Goal: Transaction & Acquisition: Purchase product/service

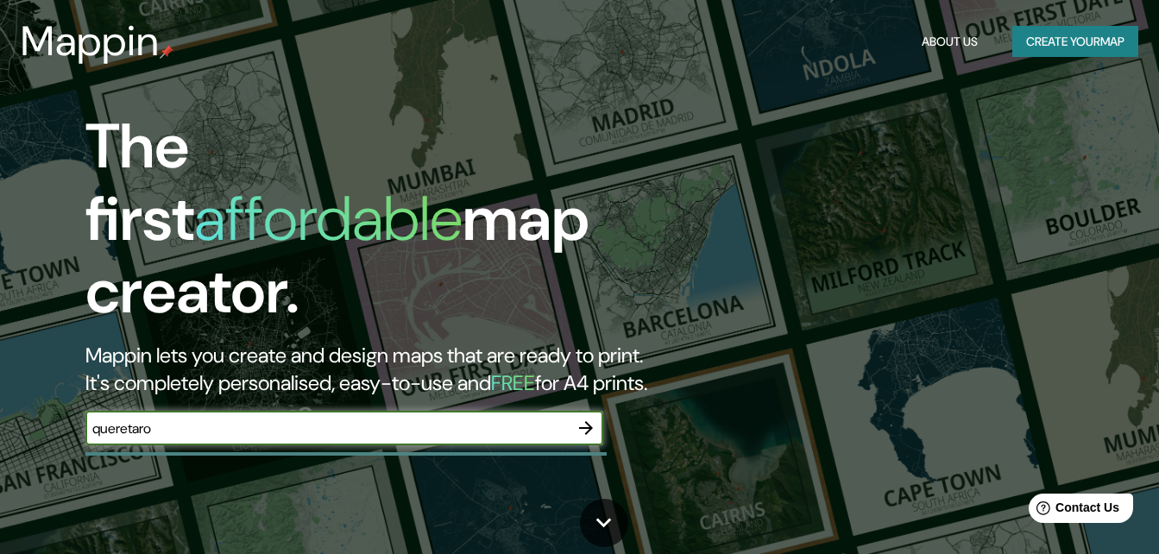
type input "queretaro"
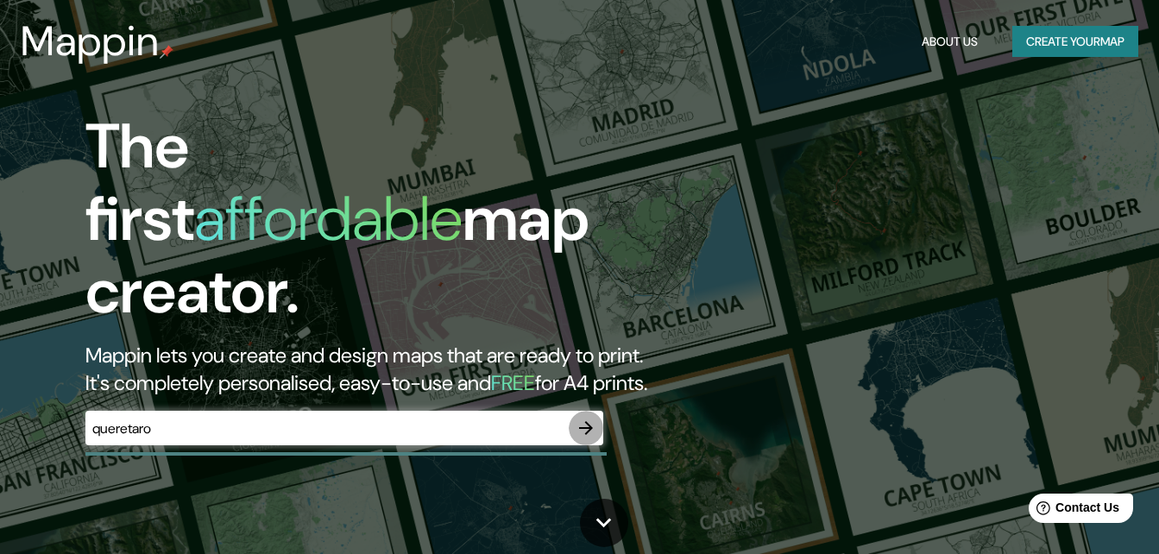
click at [584, 421] on icon "button" at bounding box center [586, 428] width 14 height 14
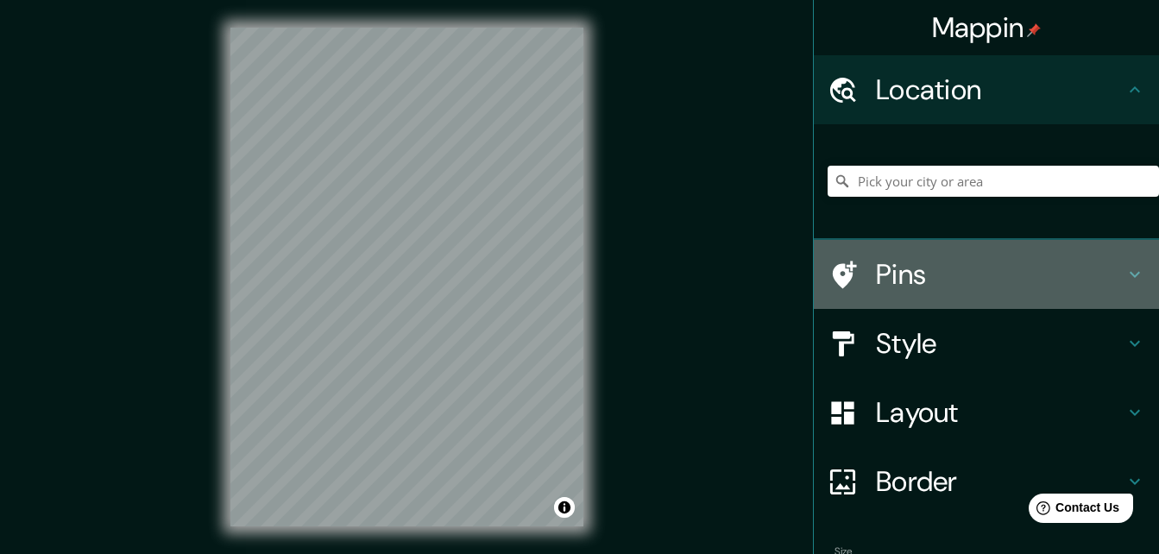
click at [876, 271] on h4 "Pins" at bounding box center [1000, 274] width 249 height 35
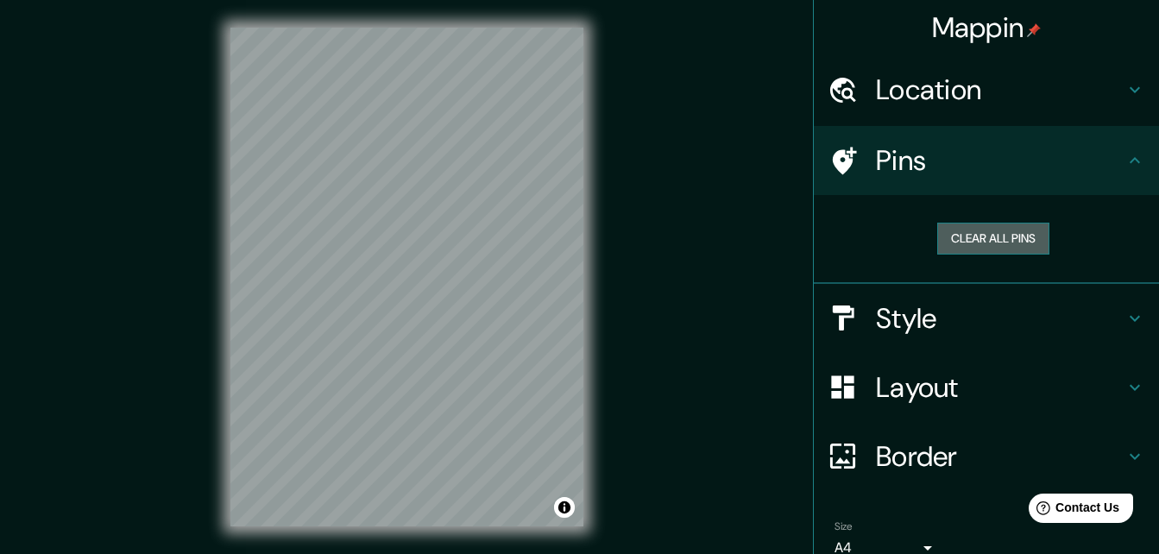
click at [942, 248] on button "Clear all pins" at bounding box center [993, 239] width 112 height 32
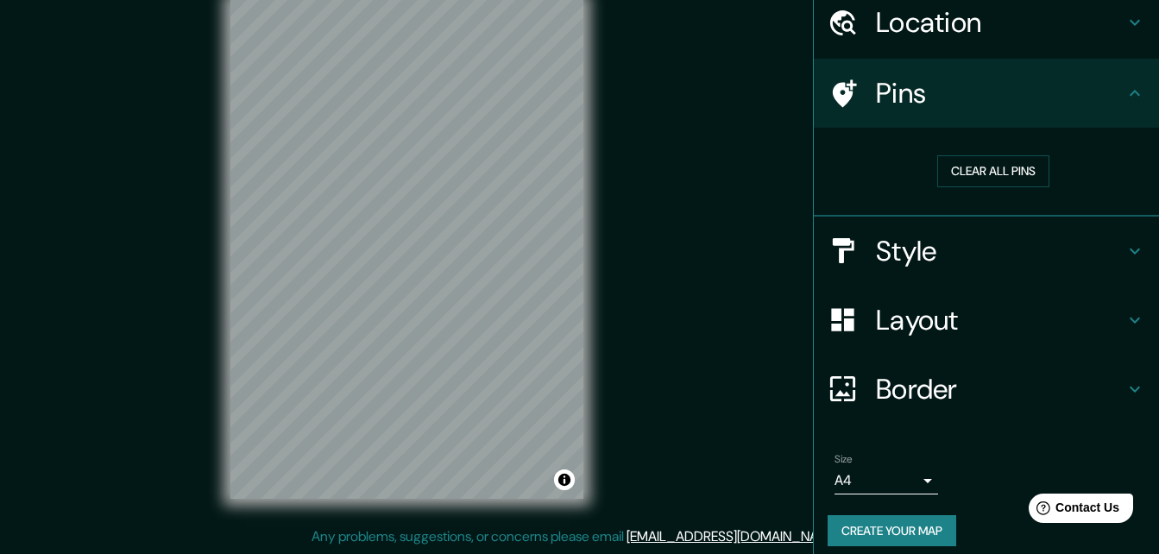
scroll to position [80, 0]
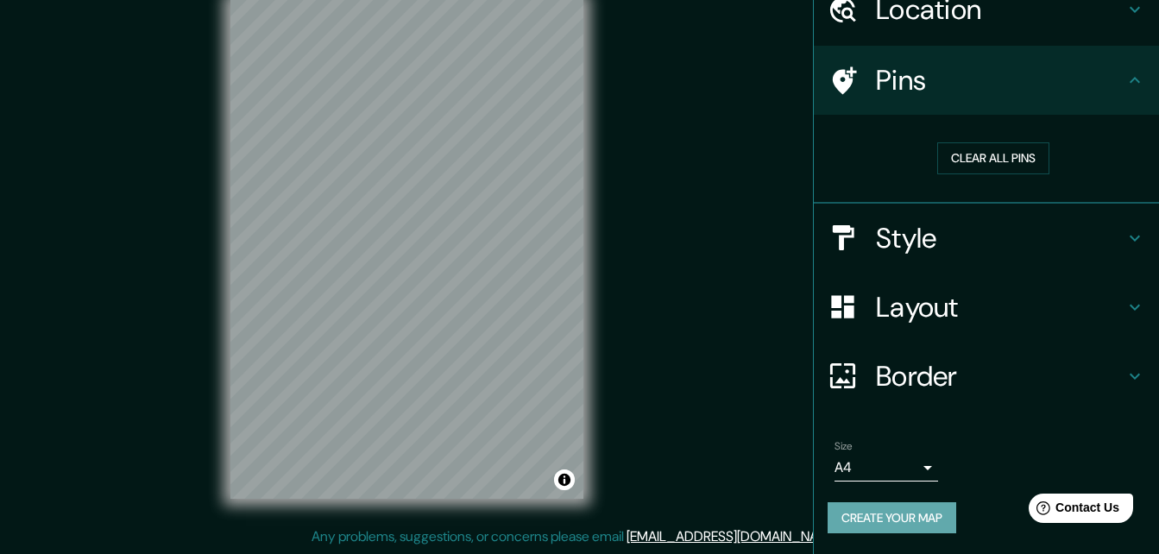
click at [918, 517] on button "Create your map" at bounding box center [892, 518] width 129 height 32
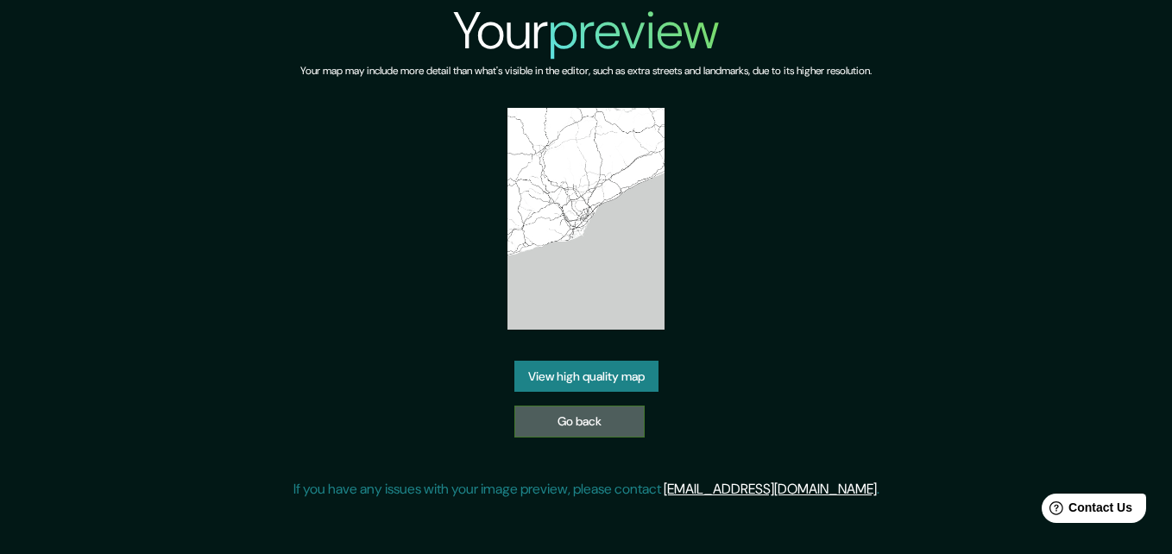
click at [607, 430] on link "Go back" at bounding box center [579, 422] width 130 height 32
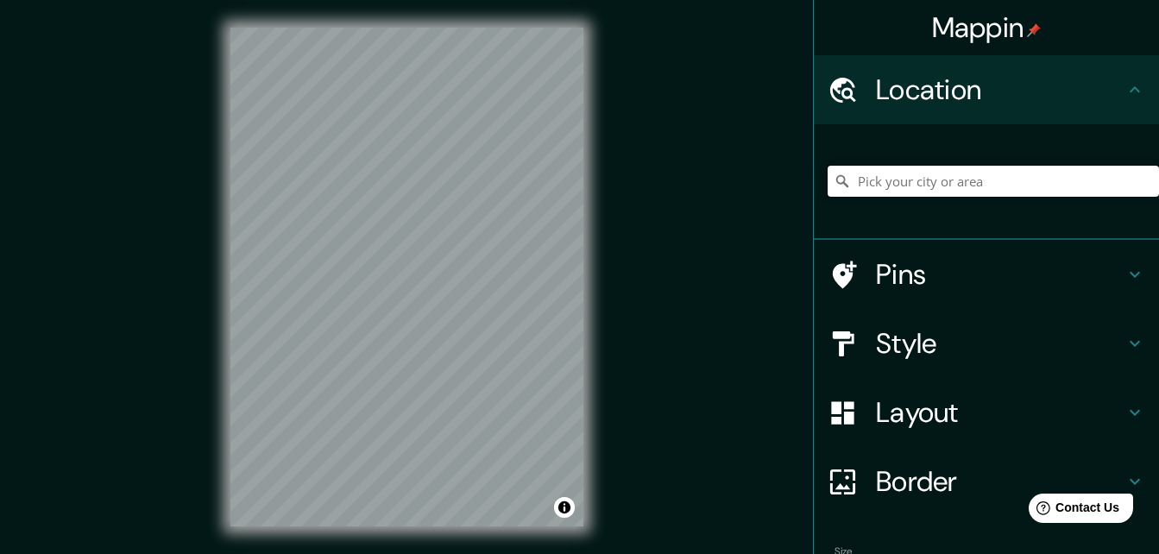
click at [890, 174] on input "Pick your city or area" at bounding box center [993, 181] width 331 height 31
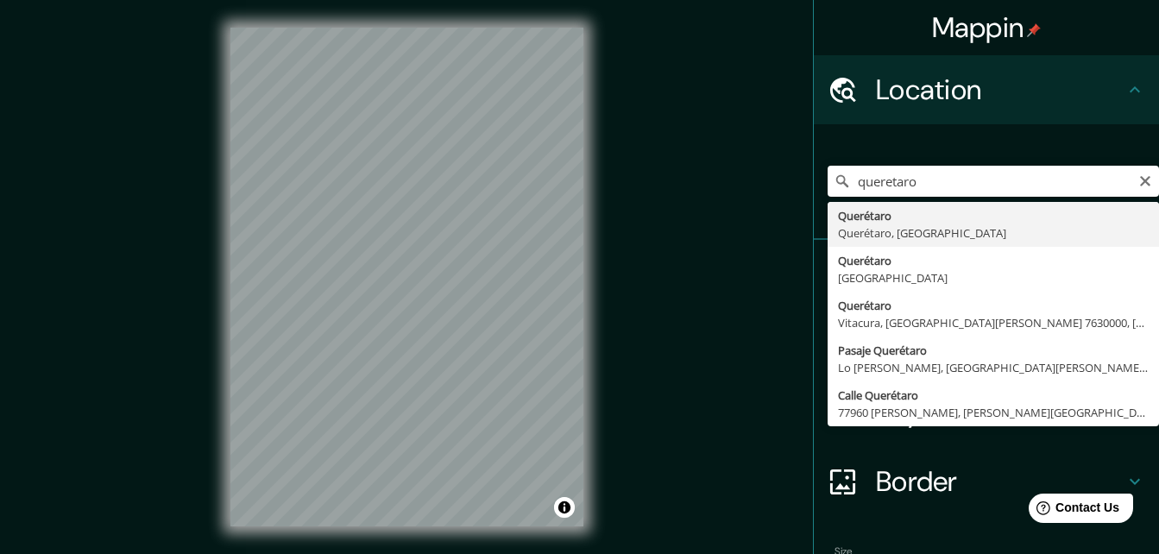
type input "Querétaro, [GEOGRAPHIC_DATA], [GEOGRAPHIC_DATA]"
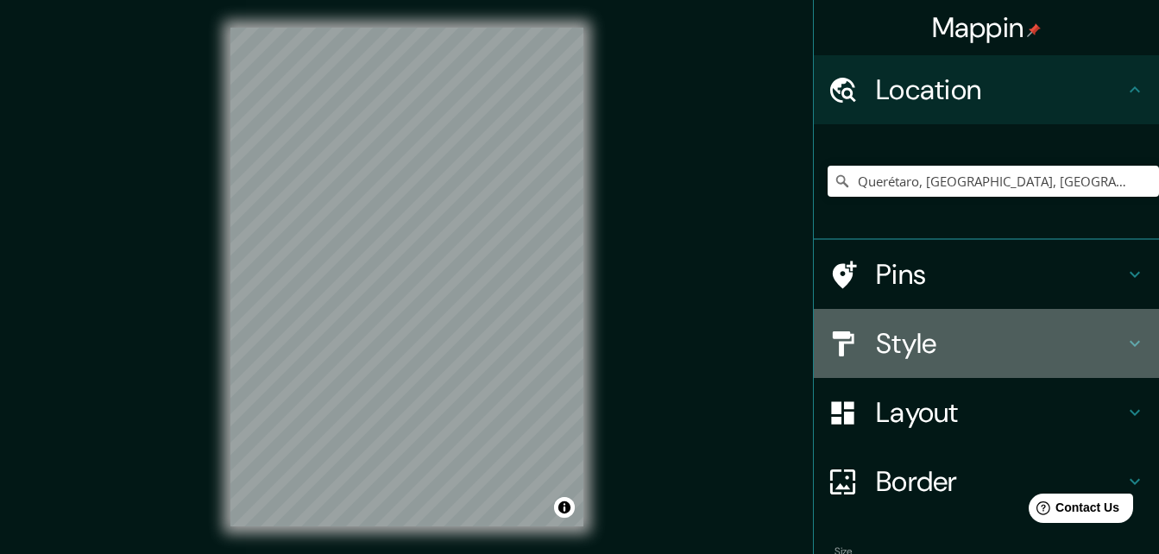
click at [893, 351] on h4 "Style" at bounding box center [1000, 343] width 249 height 35
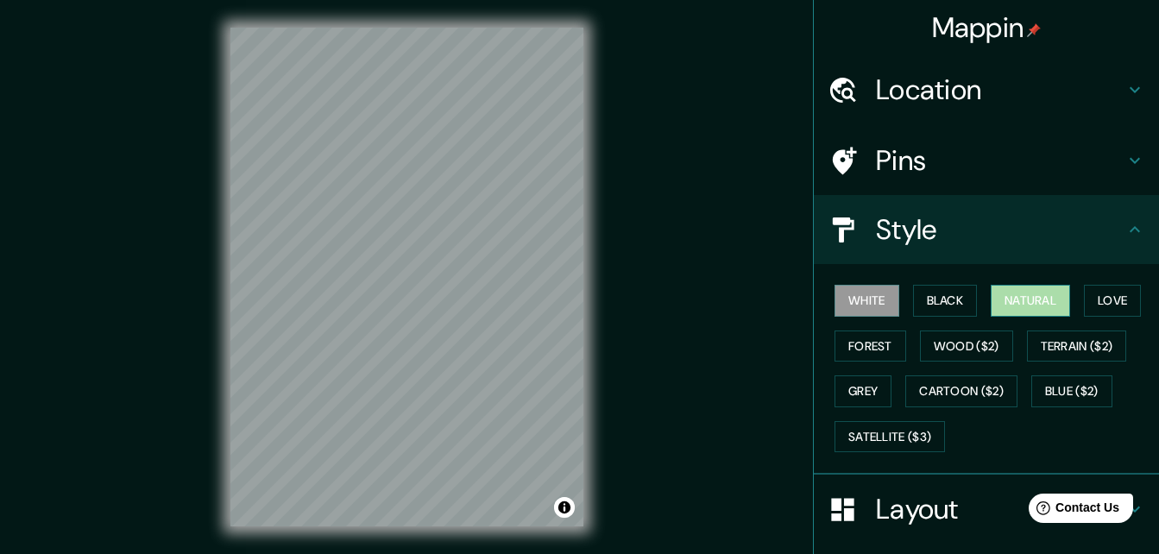
click at [998, 304] on button "Natural" at bounding box center [1030, 301] width 79 height 32
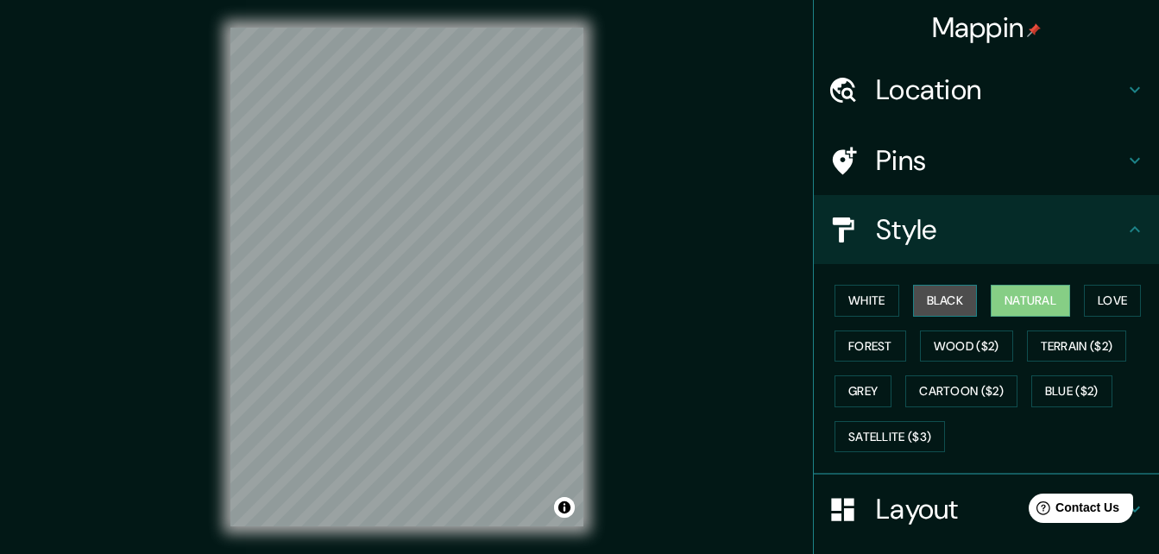
click at [943, 316] on button "Black" at bounding box center [945, 301] width 65 height 32
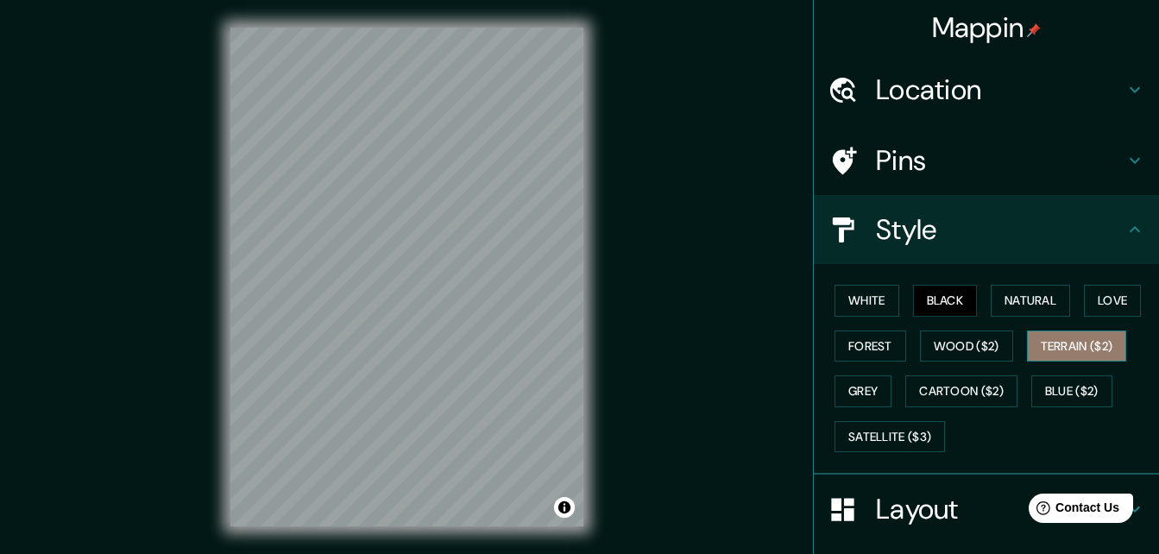
click at [1048, 339] on button "Terrain ($2)" at bounding box center [1077, 347] width 100 height 32
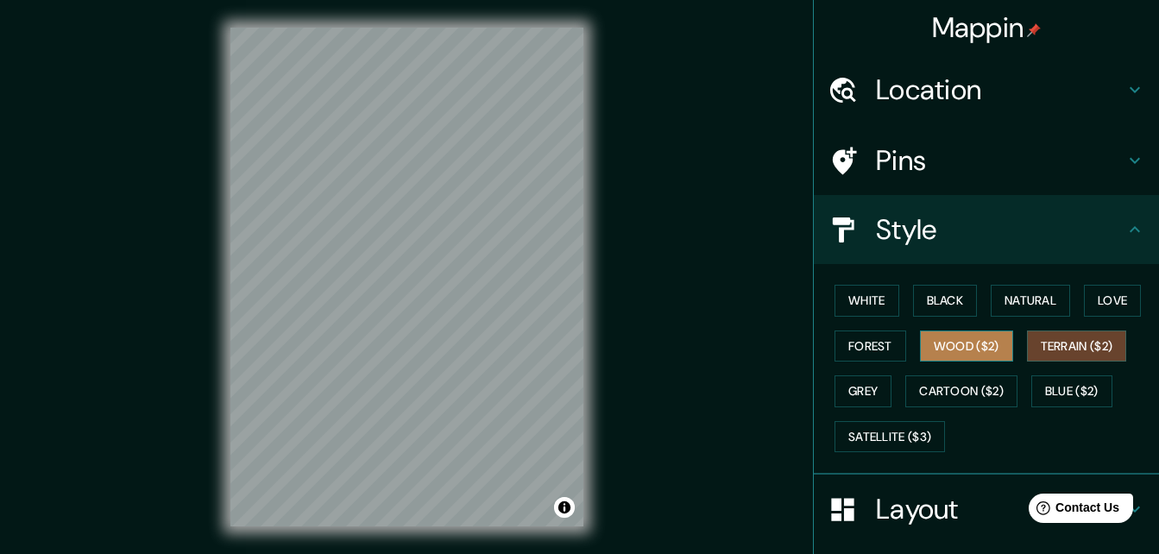
click at [992, 340] on button "Wood ($2)" at bounding box center [966, 347] width 93 height 32
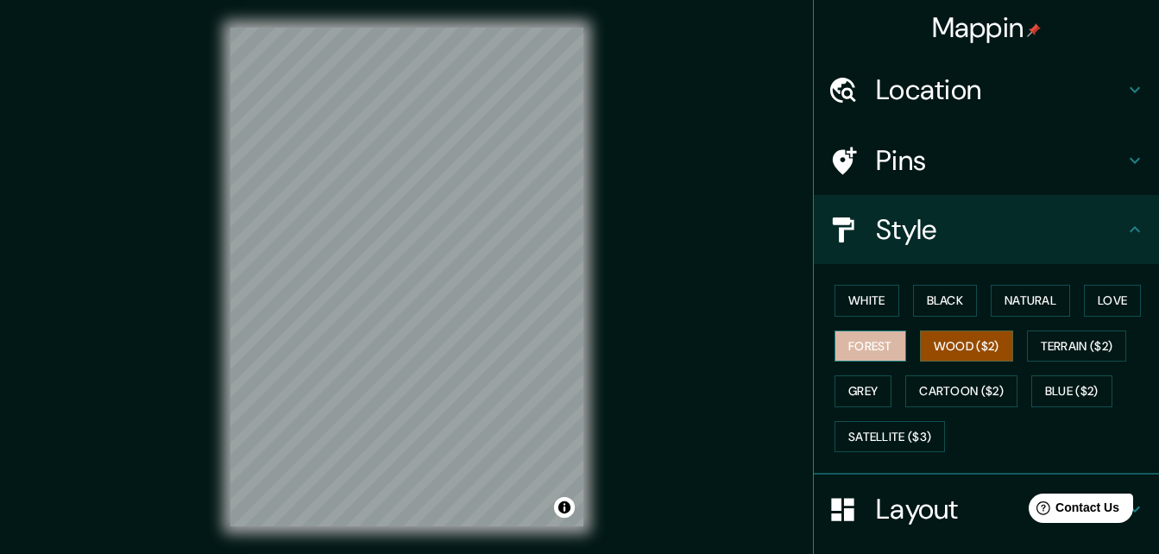
click at [874, 346] on button "Forest" at bounding box center [871, 347] width 72 height 32
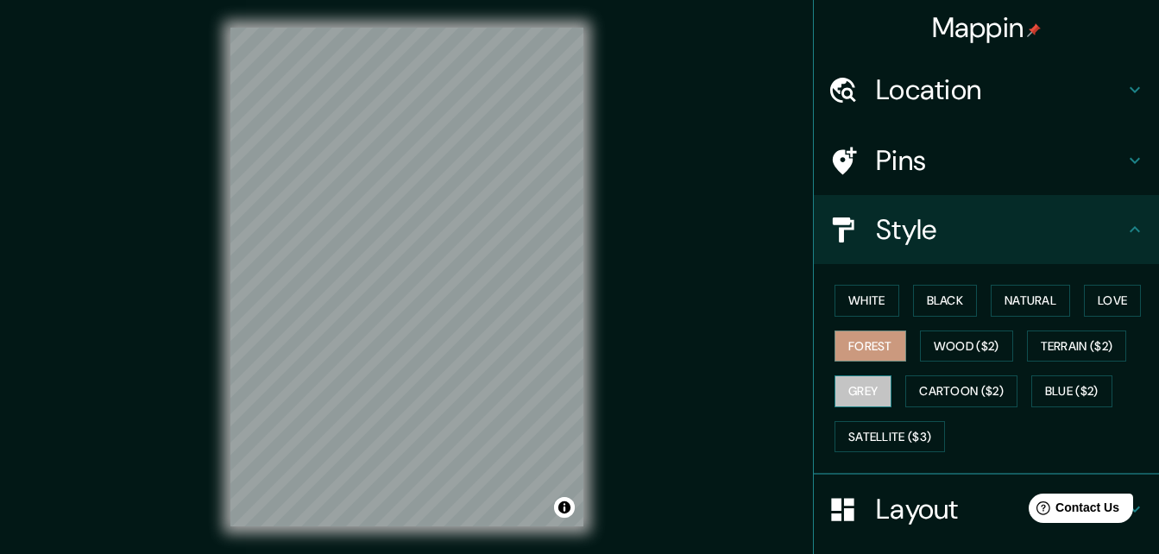
click at [851, 389] on button "Grey" at bounding box center [863, 392] width 57 height 32
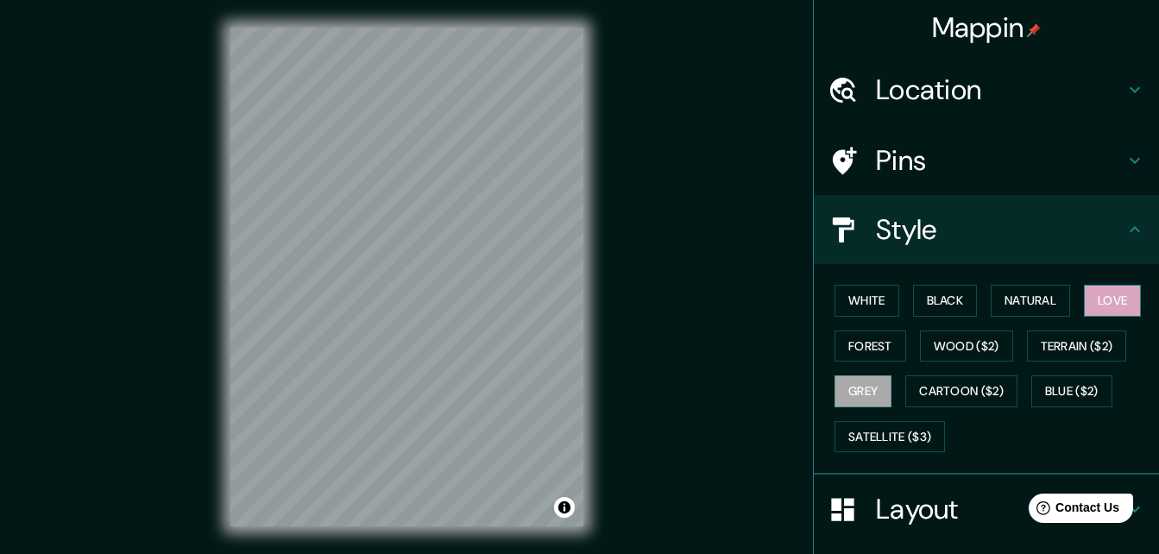
click at [1110, 299] on button "Love" at bounding box center [1112, 301] width 57 height 32
click at [1033, 301] on button "Natural" at bounding box center [1030, 301] width 79 height 32
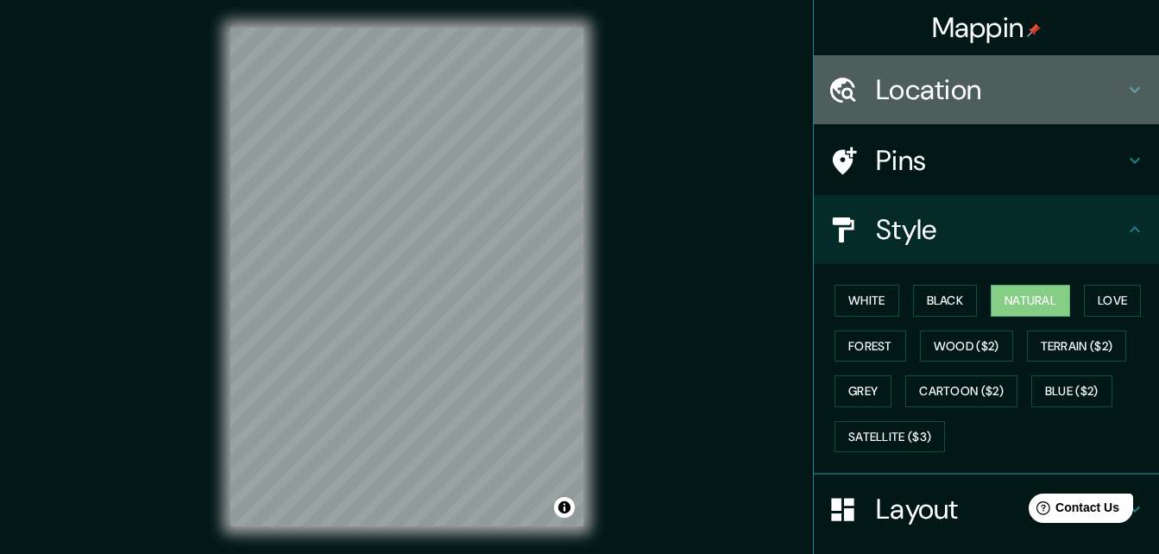
drag, startPoint x: 1147, startPoint y: 323, endPoint x: 1095, endPoint y: 105, distance: 223.6
click at [1095, 105] on h4 "Location" at bounding box center [1000, 90] width 249 height 35
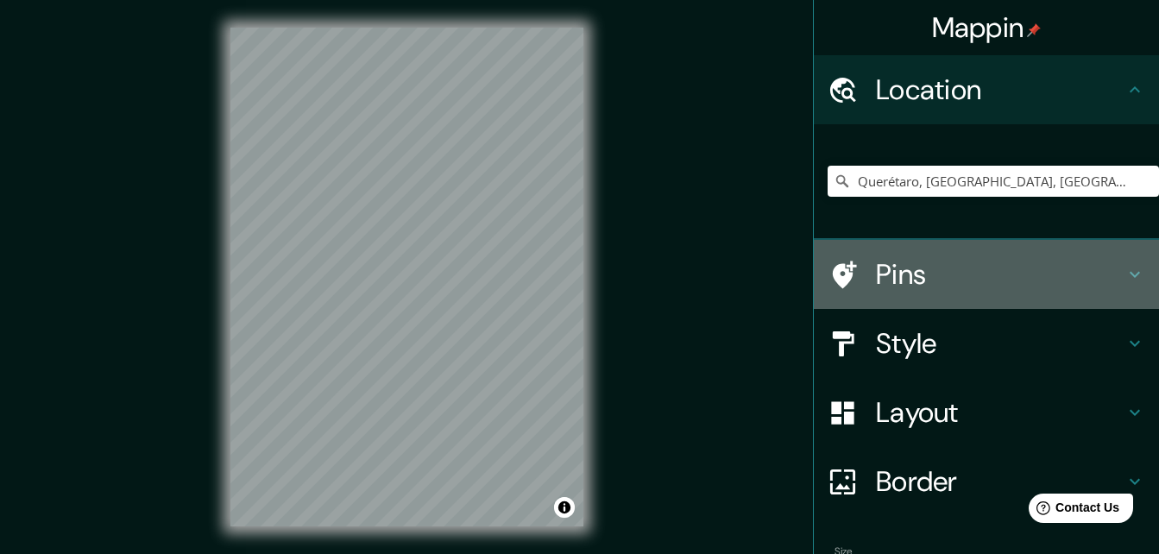
click at [1130, 276] on icon at bounding box center [1135, 275] width 10 height 6
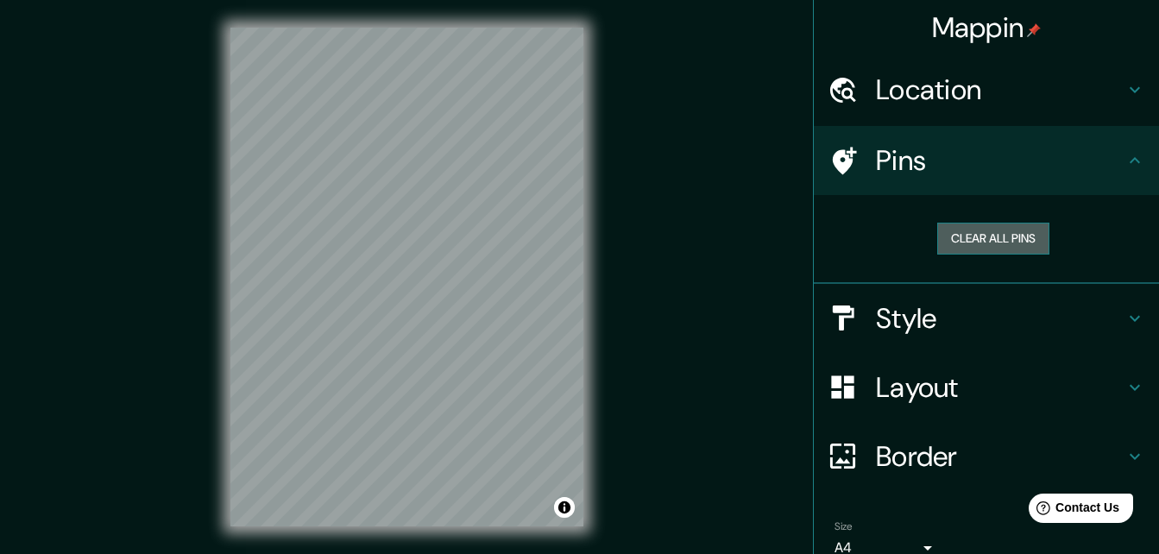
click at [1027, 232] on button "Clear all pins" at bounding box center [993, 239] width 112 height 32
click at [1015, 239] on button "Clear all pins" at bounding box center [993, 239] width 112 height 32
drag, startPoint x: 1146, startPoint y: 238, endPoint x: 1166, endPoint y: 339, distance: 103.1
click at [1159, 339] on html "Mappin Location Querétaro, Querétaro, México Pins Clear all pins Style Layout B…" at bounding box center [579, 277] width 1159 height 554
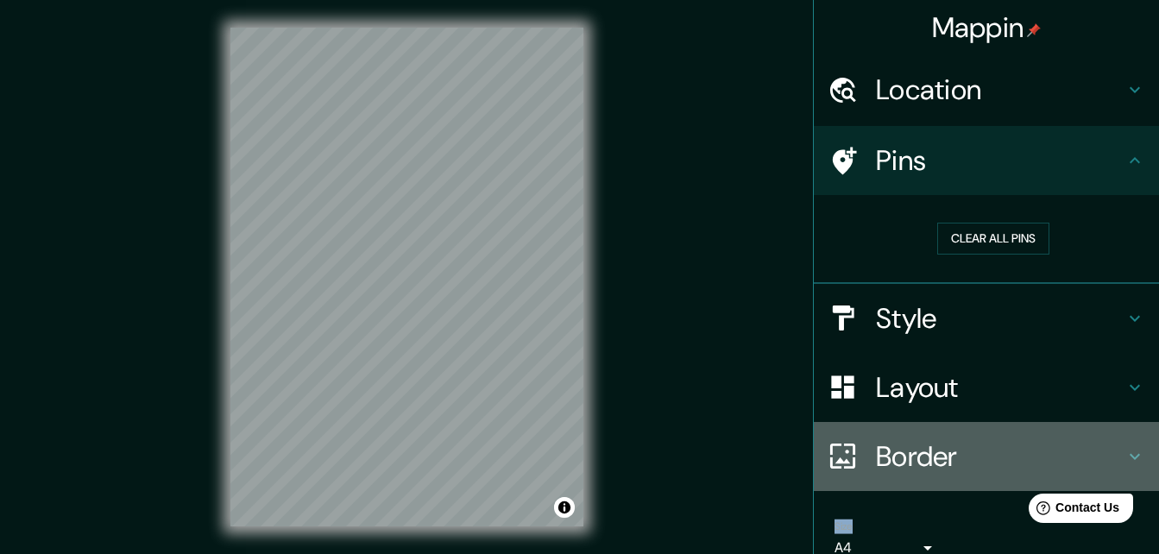
click at [1066, 442] on h4 "Border" at bounding box center [1000, 456] width 249 height 35
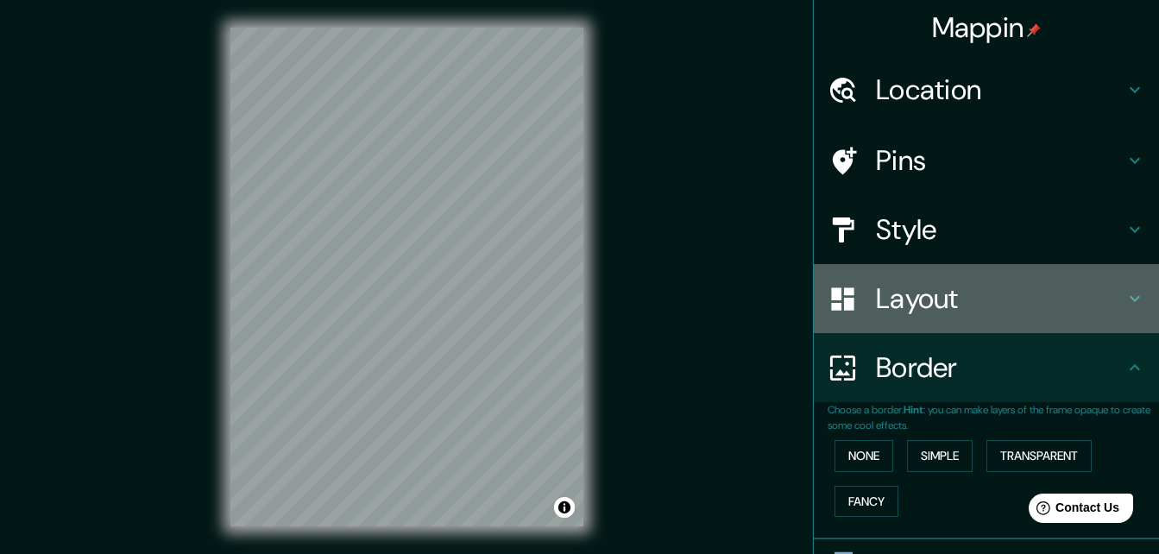
click at [1130, 299] on icon at bounding box center [1135, 299] width 10 height 6
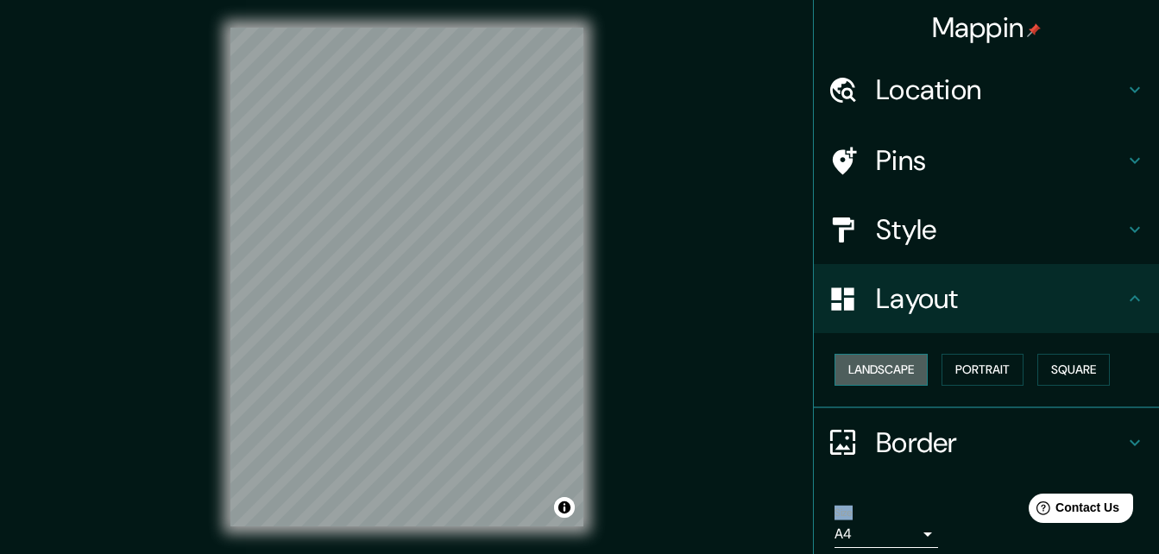
click at [888, 377] on button "Landscape" at bounding box center [881, 370] width 93 height 32
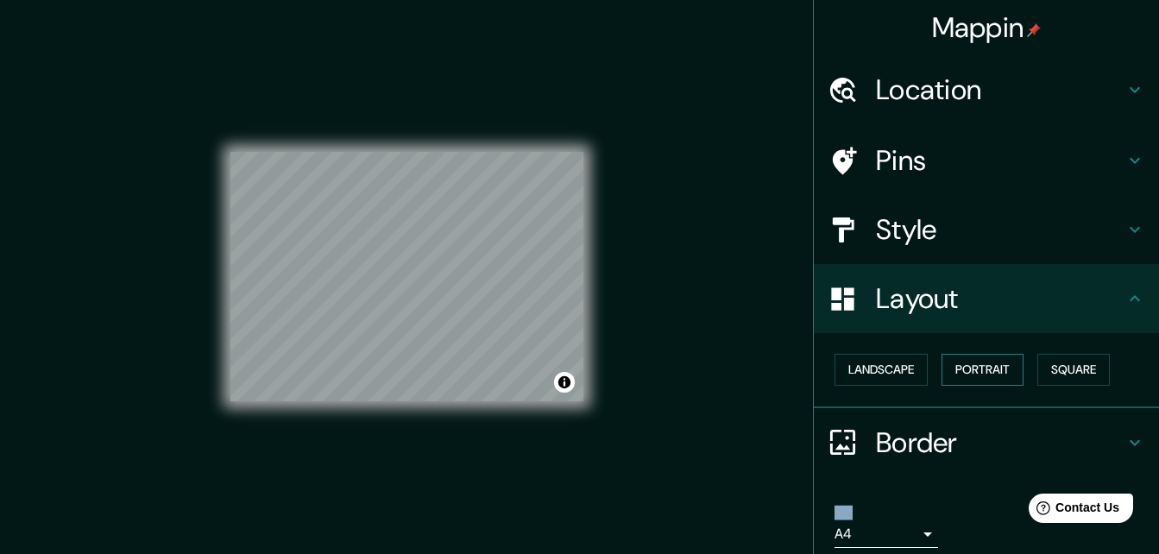
click at [977, 369] on button "Portrait" at bounding box center [983, 370] width 82 height 32
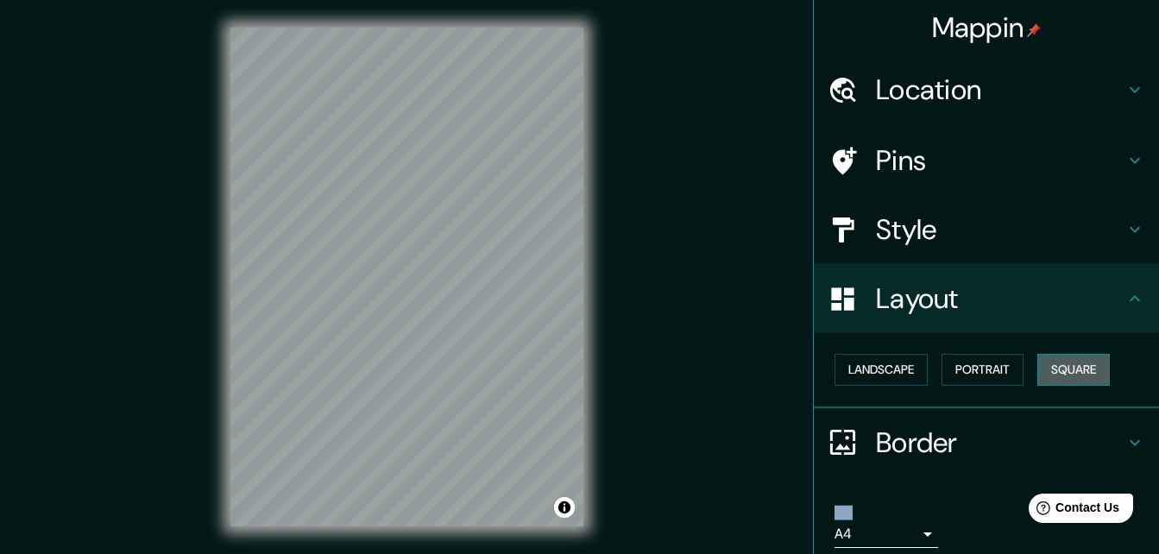
click at [1063, 357] on button "Square" at bounding box center [1074, 370] width 73 height 32
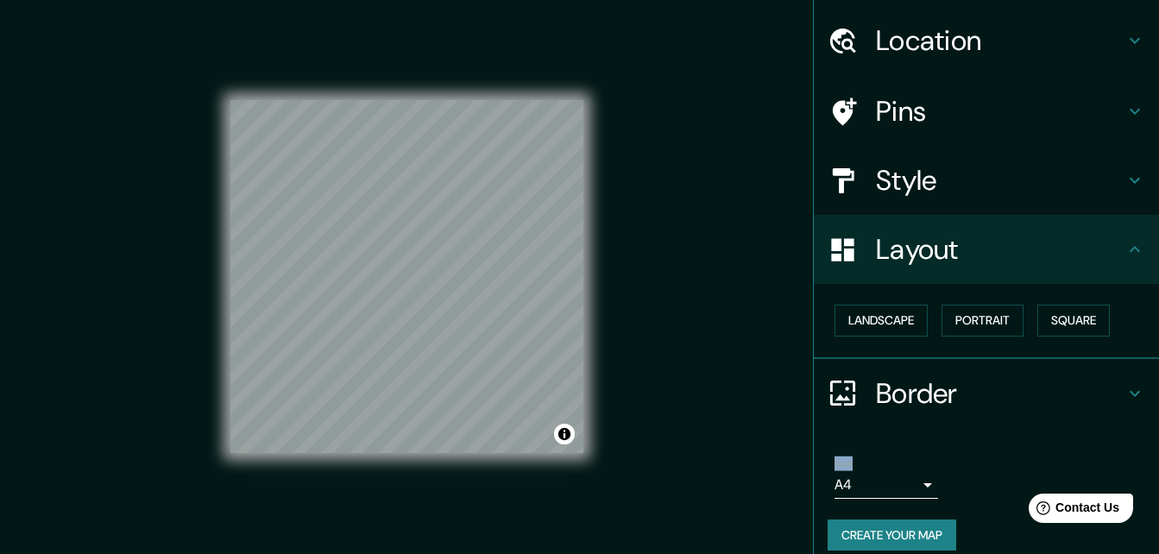
scroll to position [66, 0]
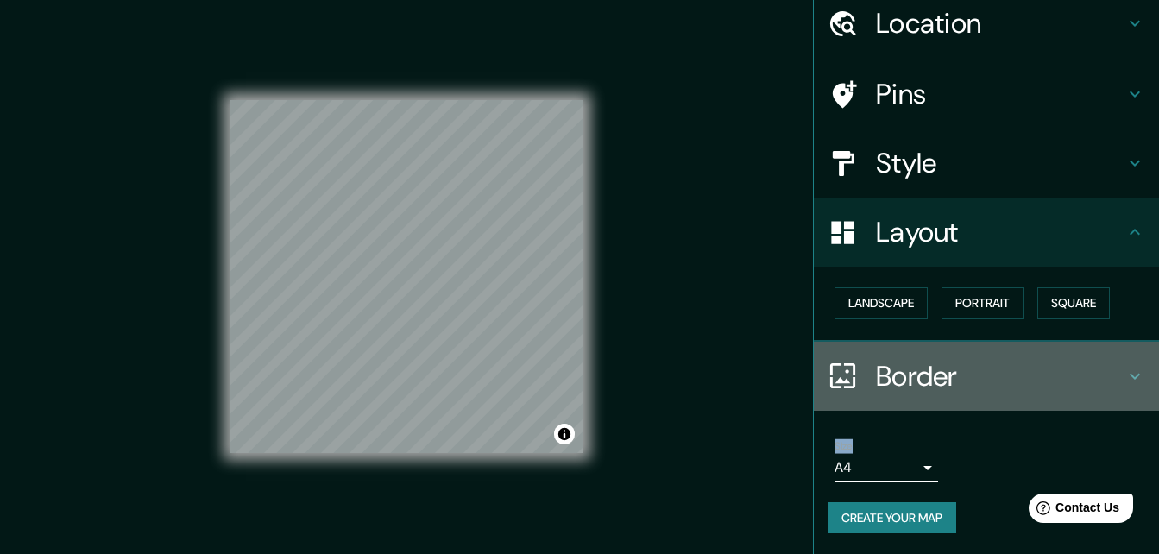
click at [987, 368] on h4 "Border" at bounding box center [1000, 376] width 249 height 35
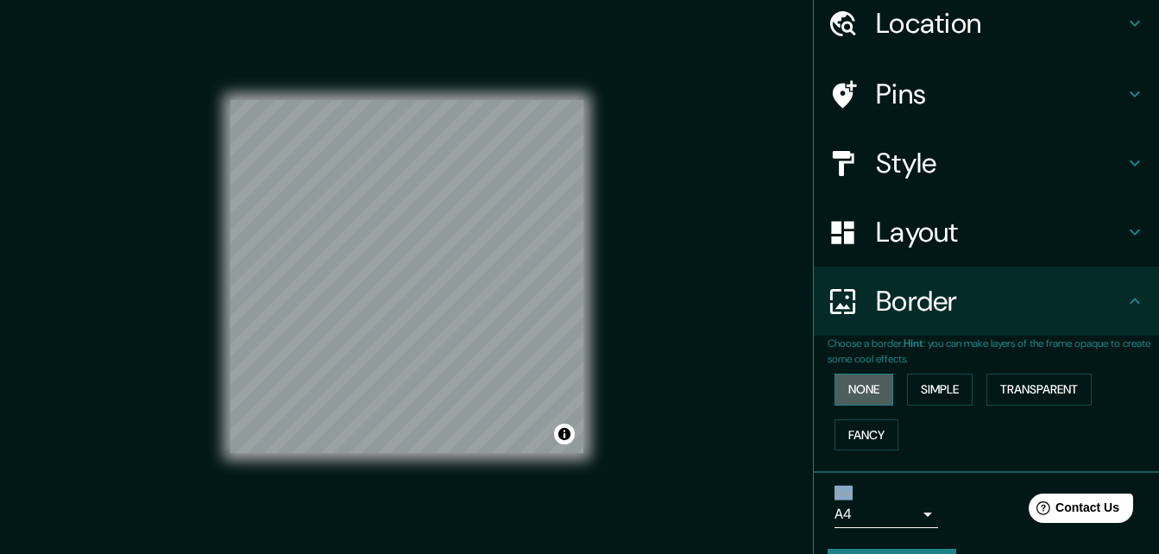
click at [859, 379] on button "None" at bounding box center [864, 390] width 59 height 32
click at [912, 388] on button "Simple" at bounding box center [940, 390] width 66 height 32
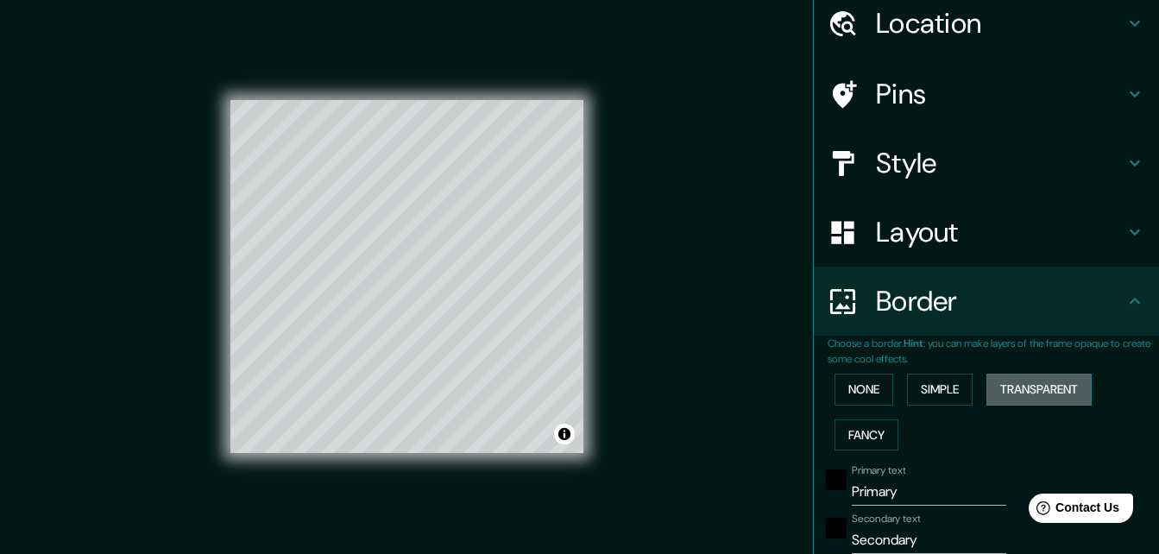
click at [987, 393] on button "Transparent" at bounding box center [1039, 390] width 105 height 32
click at [862, 440] on button "Fancy" at bounding box center [867, 436] width 64 height 32
click at [931, 379] on button "Simple" at bounding box center [940, 390] width 66 height 32
click at [1008, 400] on button "Transparent" at bounding box center [1039, 390] width 105 height 32
click at [460, 272] on div at bounding box center [458, 272] width 14 height 14
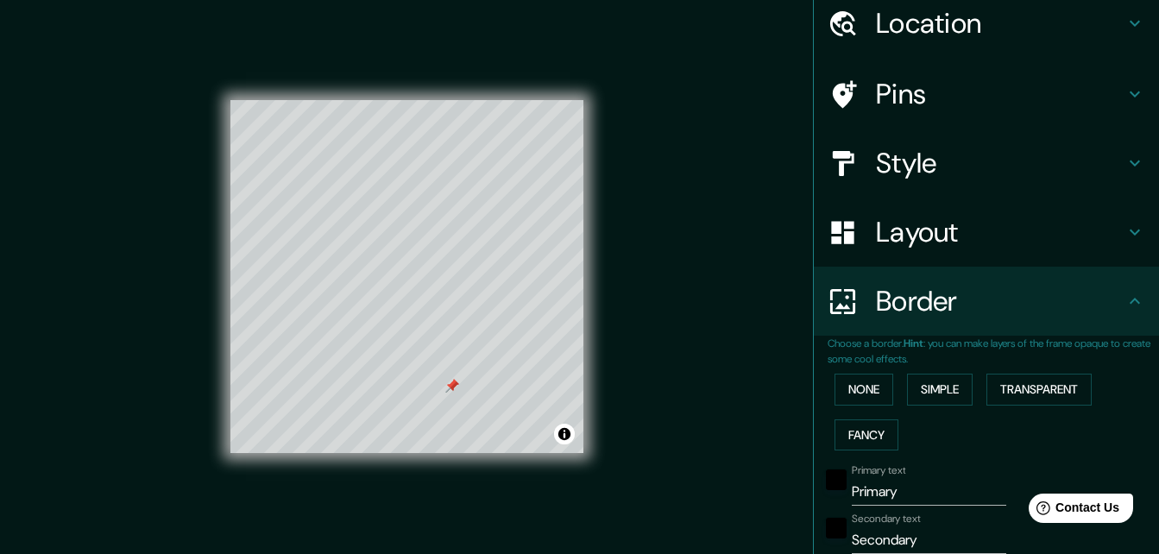
click at [454, 392] on div at bounding box center [452, 386] width 14 height 14
click at [451, 386] on div at bounding box center [452, 386] width 14 height 14
click at [865, 387] on button "None" at bounding box center [864, 390] width 59 height 32
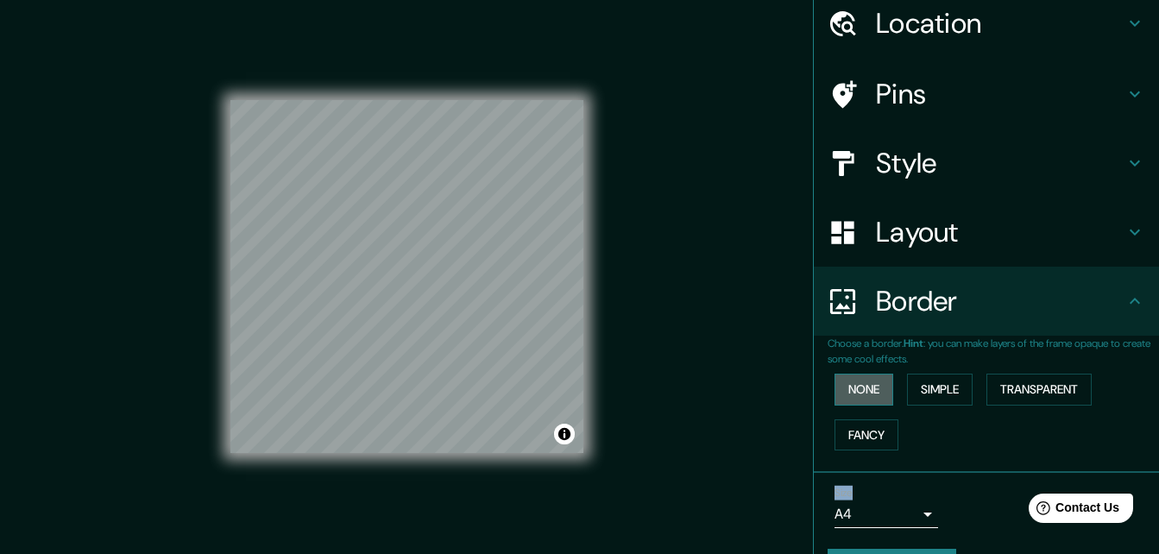
click at [865, 387] on button "None" at bounding box center [864, 390] width 59 height 32
click at [953, 387] on button "Simple" at bounding box center [940, 390] width 66 height 32
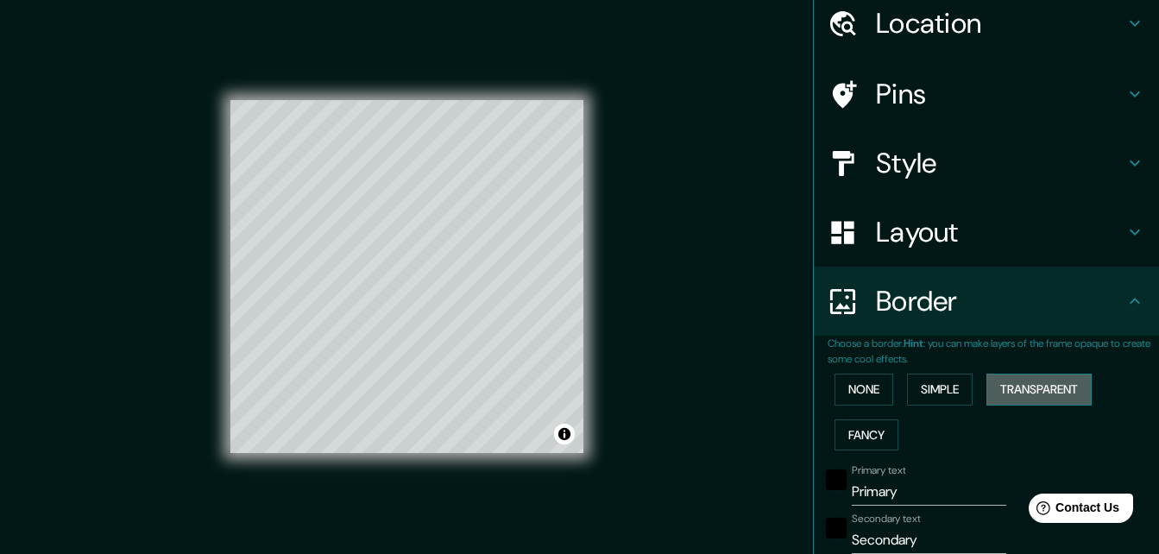
click at [1006, 392] on button "Transparent" at bounding box center [1039, 390] width 105 height 32
click at [860, 432] on button "Fancy" at bounding box center [867, 436] width 64 height 32
click at [1026, 394] on button "Transparent" at bounding box center [1039, 390] width 105 height 32
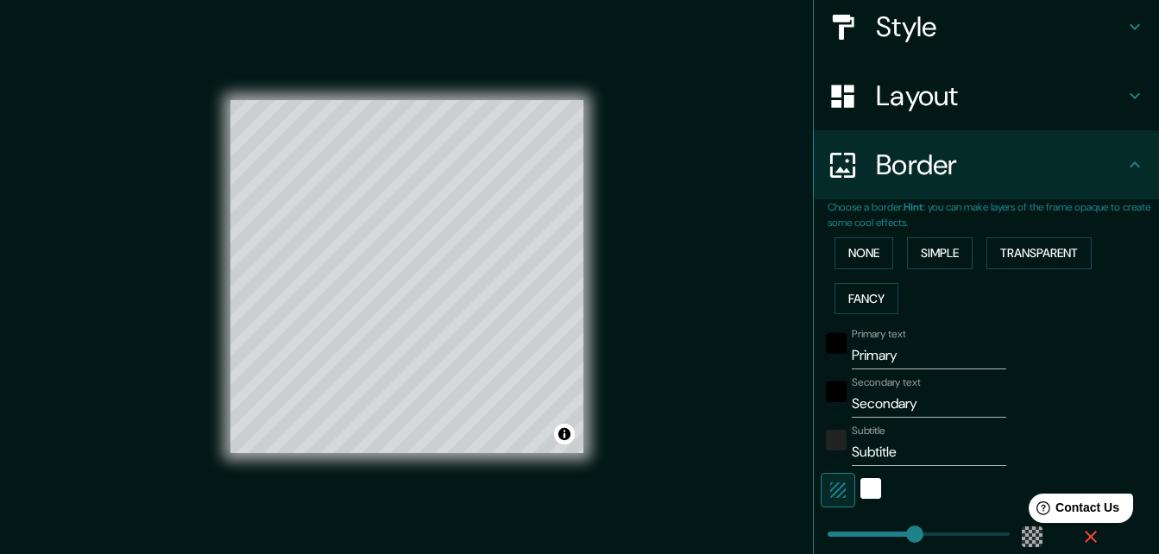
scroll to position [217, 0]
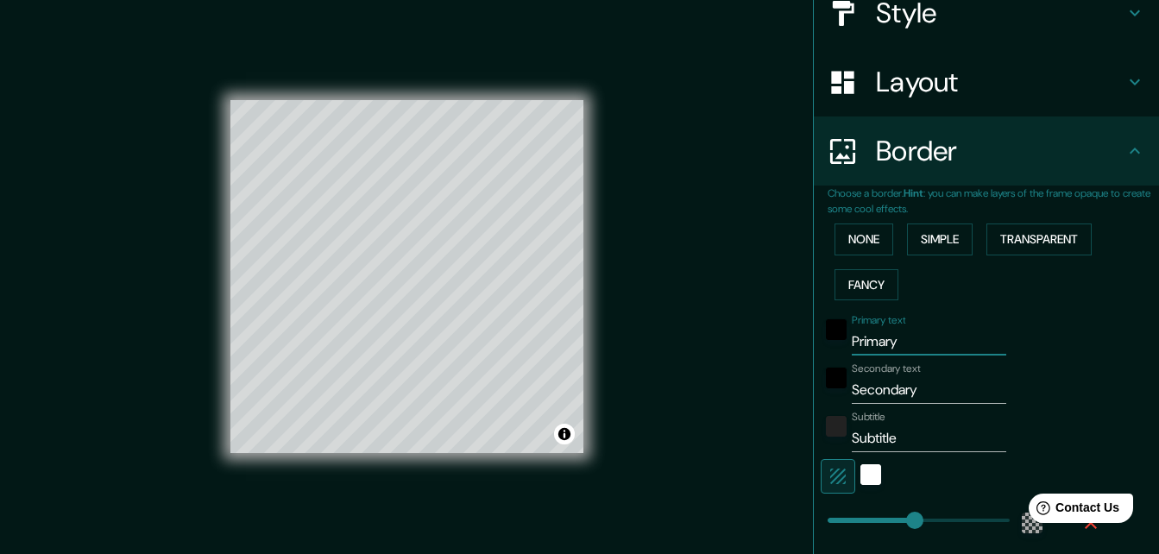
type input "Primar"
type input "196"
type input "33"
type input "P"
type input "196"
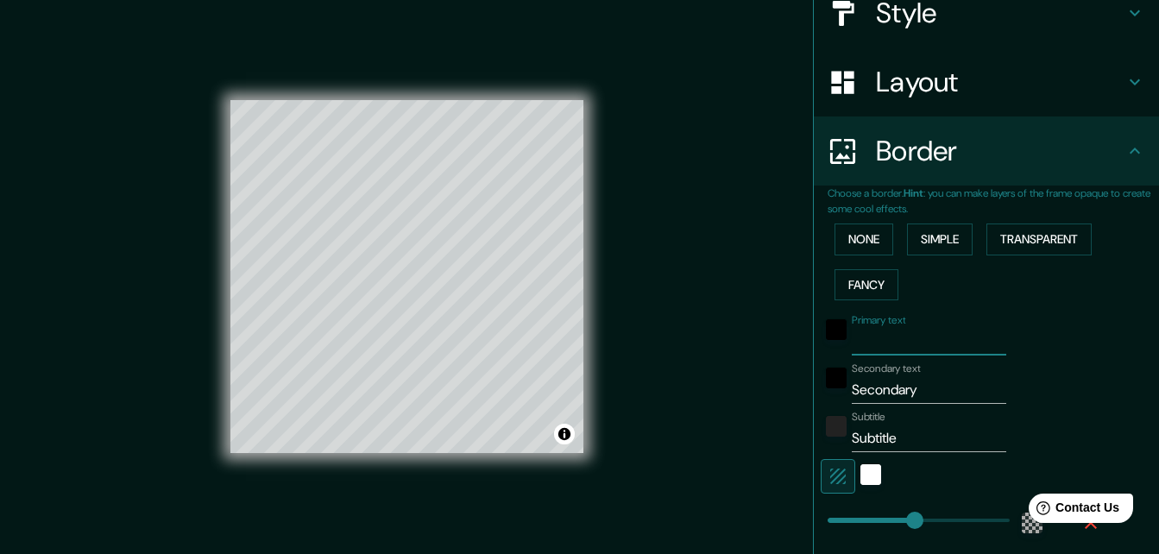
type input "33"
click at [900, 345] on input "Primary text" at bounding box center [929, 342] width 155 height 28
type input "Q"
type input "196"
type input "33"
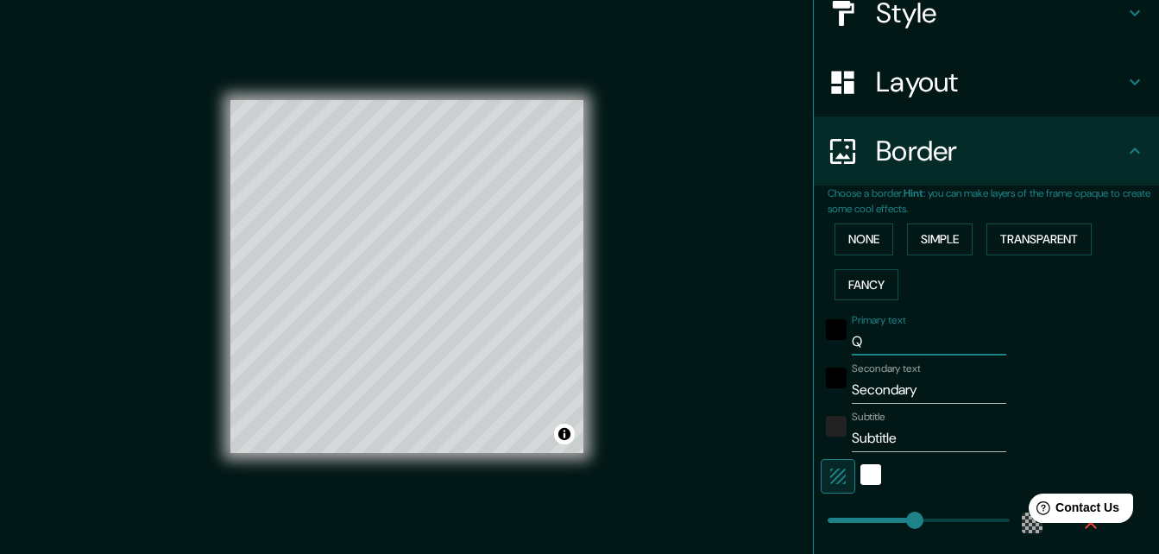
type input "Qu"
type input "196"
type input "33"
type input "Que"
type input "196"
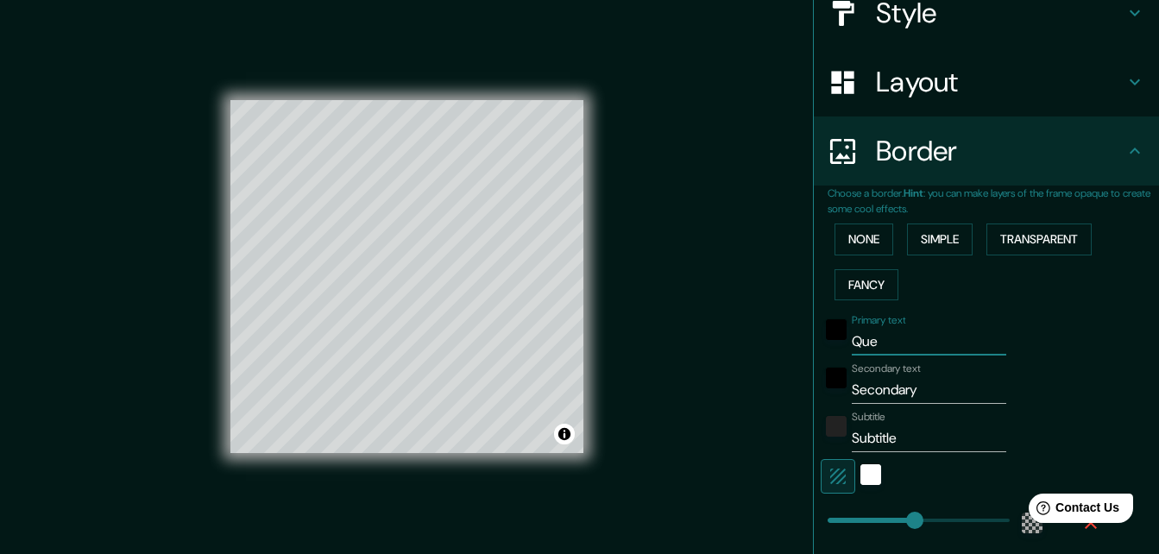
type input "33"
type input "Quer"
type input "196"
type input "33"
type input "Queré"
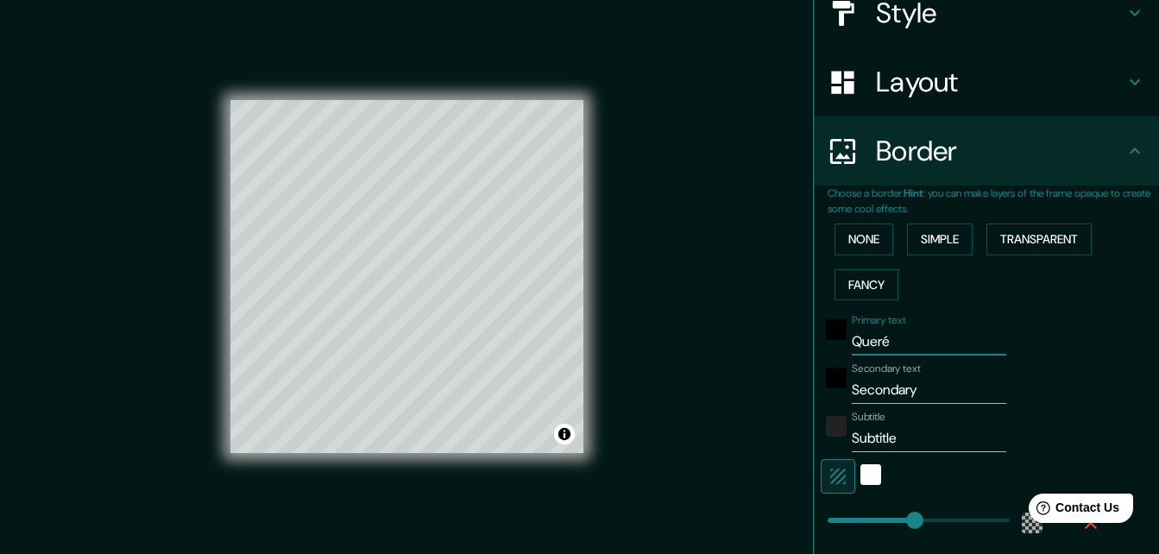
type input "196"
type input "33"
type input "Querét"
type input "196"
type input "33"
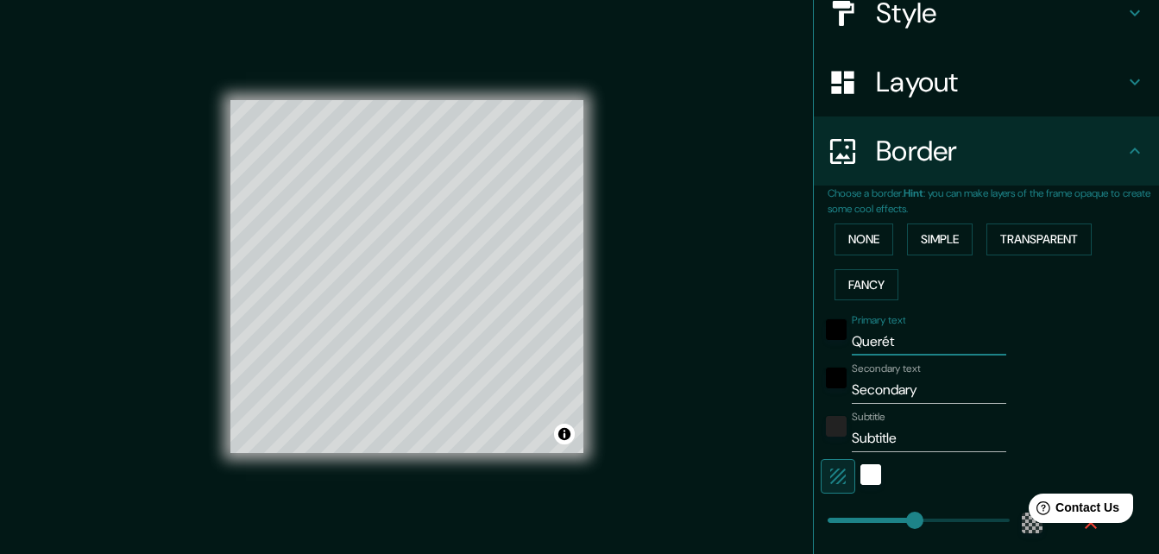
type input "Queréta"
type input "196"
type input "33"
type input "Querétar"
type input "196"
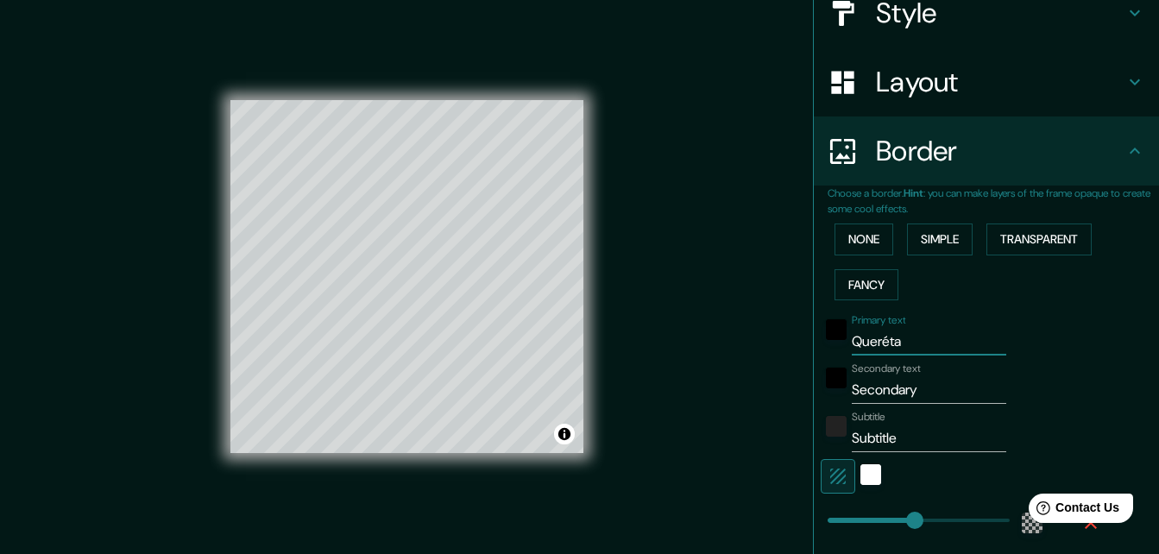
type input "33"
type input "Querétarp"
type input "196"
type input "33"
type input "Querétar"
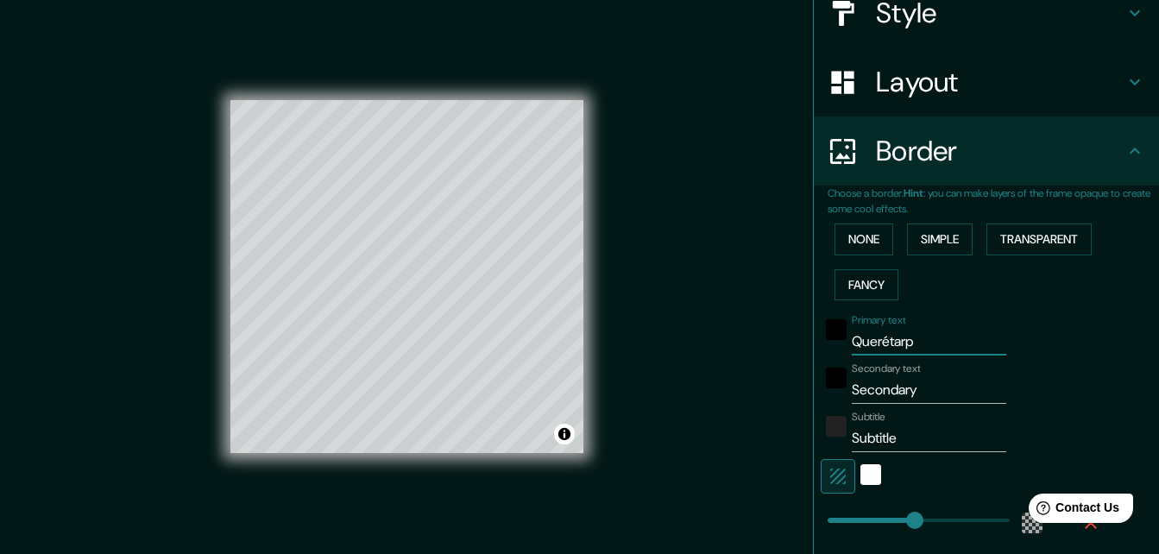
type input "196"
type input "33"
type input "Querétaro"
type input "196"
type input "33"
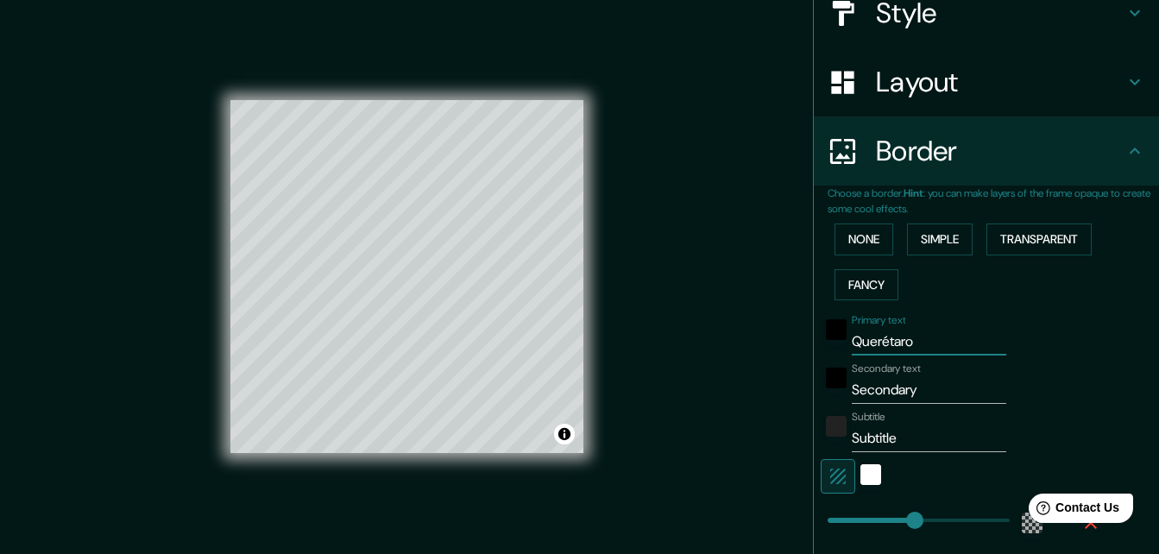
type input "Querétaro"
type input "Secondar"
type input "196"
type input "33"
type input "Seconda"
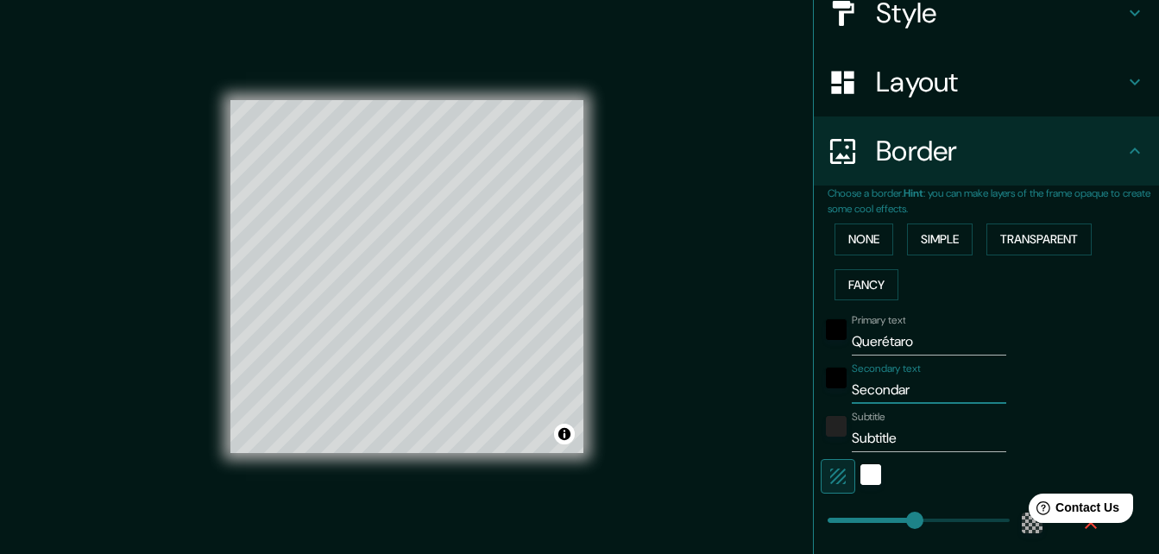
type input "196"
type input "33"
type input "Second"
type input "196"
type input "33"
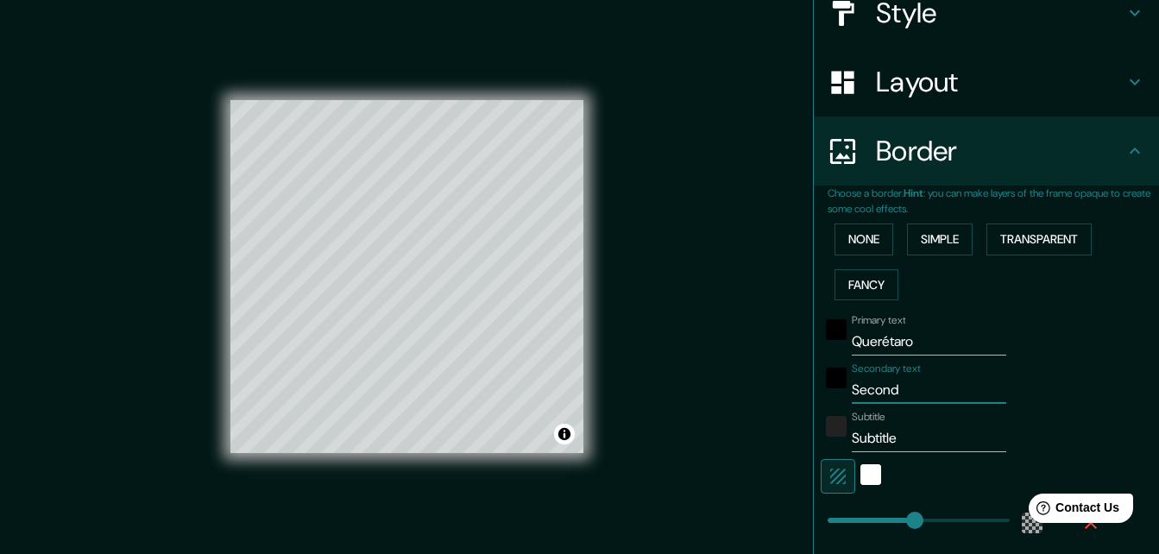
type input "Secon"
type input "196"
type input "33"
type input "Seco"
type input "196"
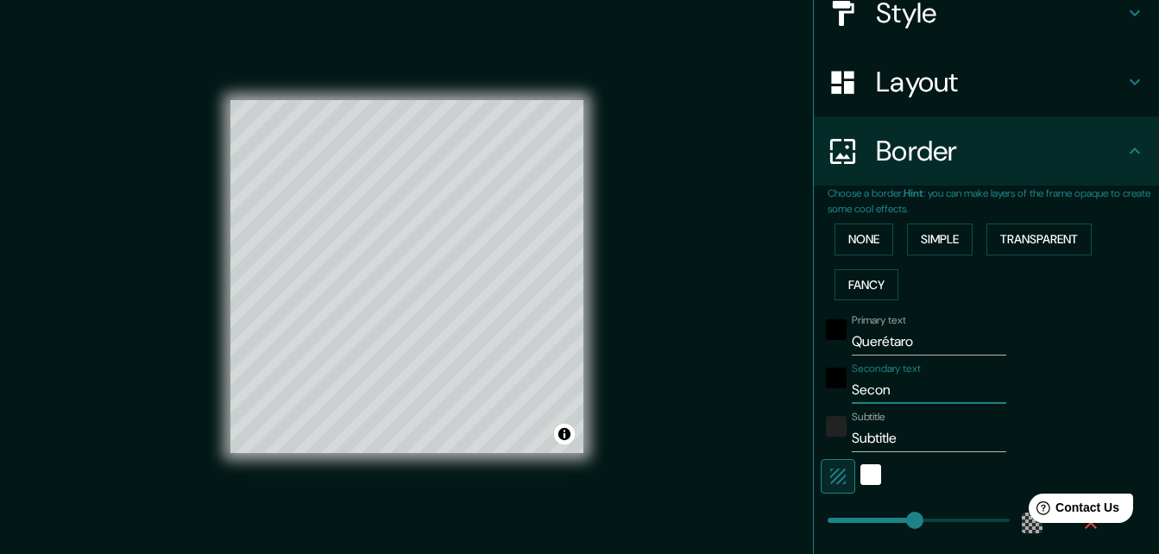
type input "33"
type input "Sec"
type input "196"
type input "33"
type input "Se"
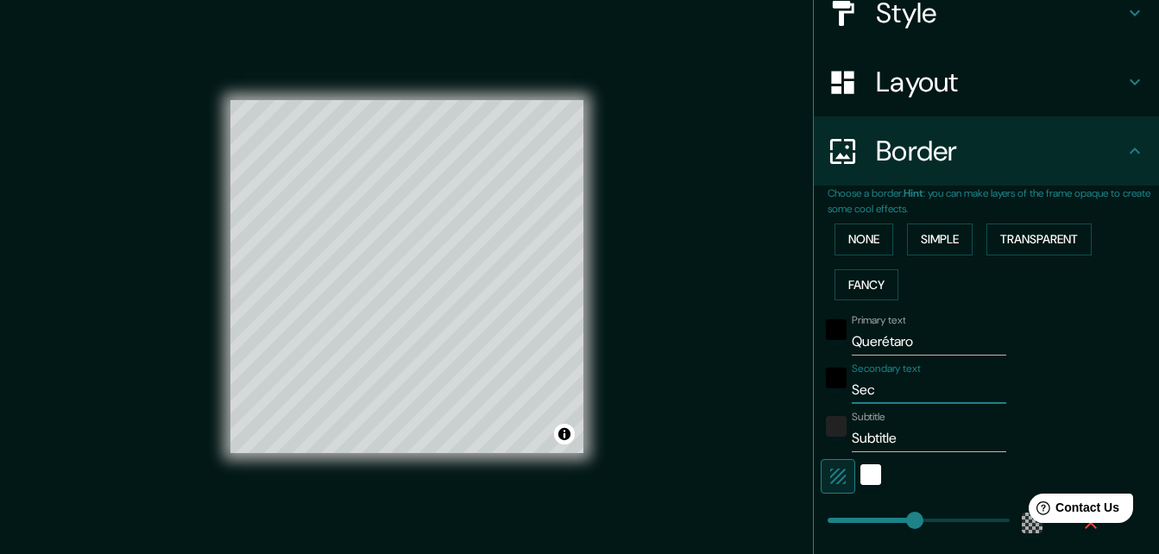
type input "196"
type input "33"
type input "S"
type input "196"
type input "33"
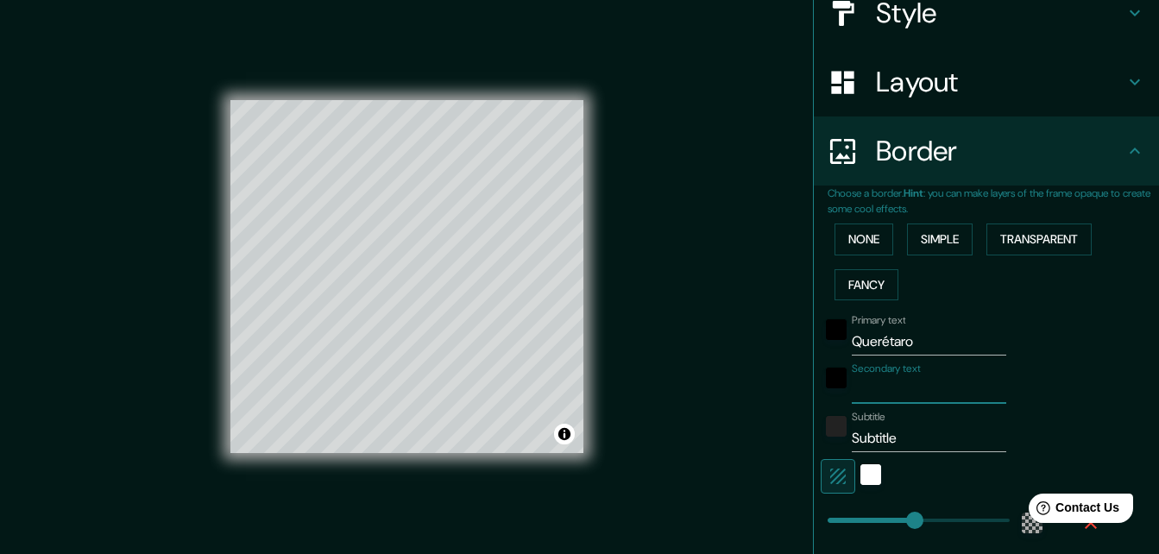
type input "196"
type input "33"
type input "Q"
type input "196"
type input "33"
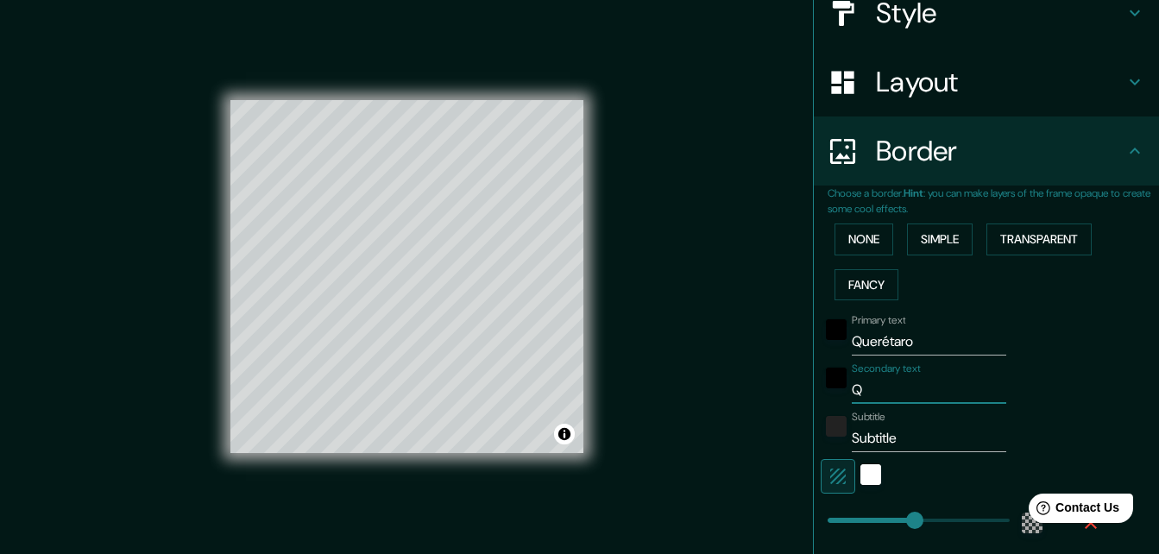
type input "Qr"
type input "196"
type input "33"
type input "Qro"
type input "196"
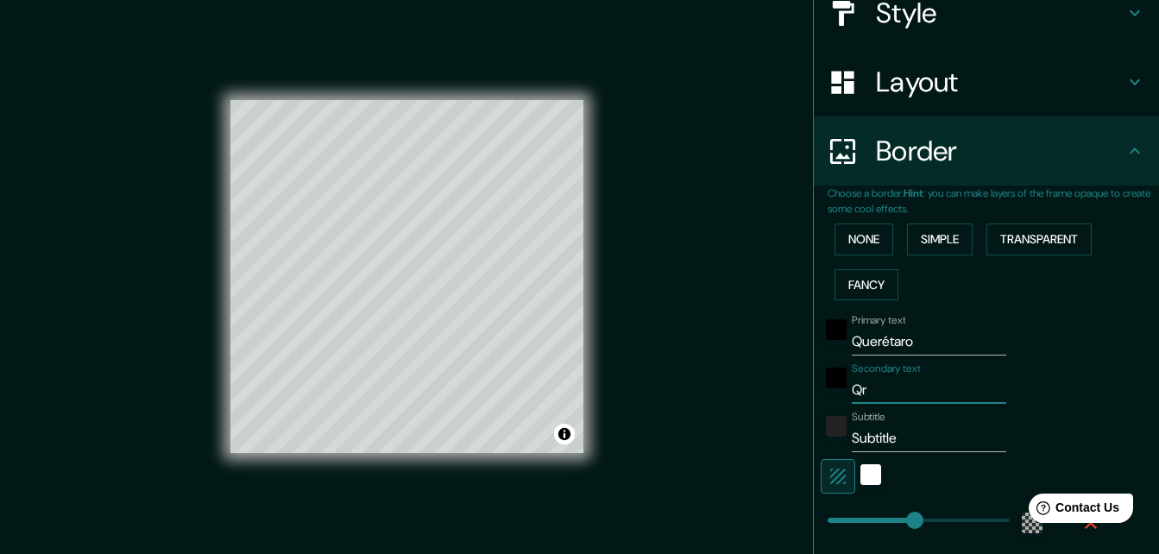
type input "33"
type input "Qro"
type input "Subtitl"
type input "196"
type input "33"
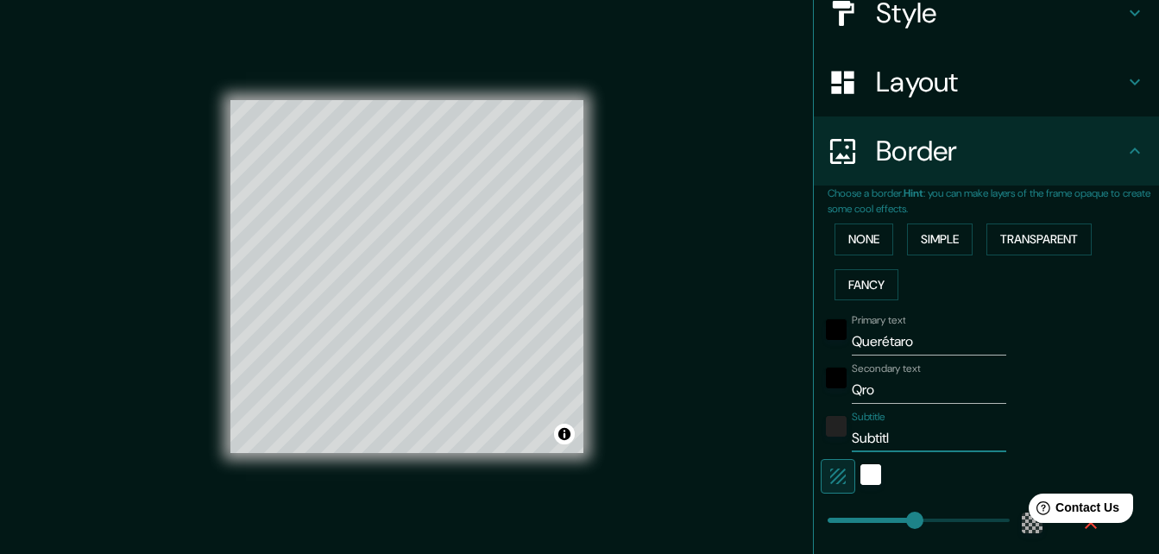
type input "Subtit"
type input "196"
type input "33"
type input "Subti"
type input "196"
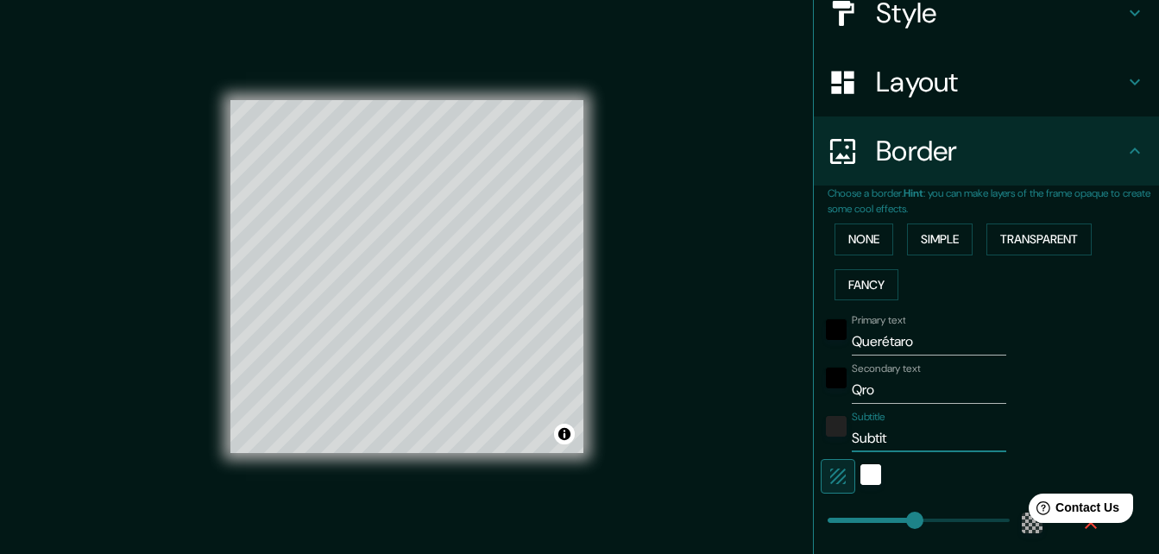
type input "33"
type input "Subt"
type input "196"
type input "33"
type input "Sub"
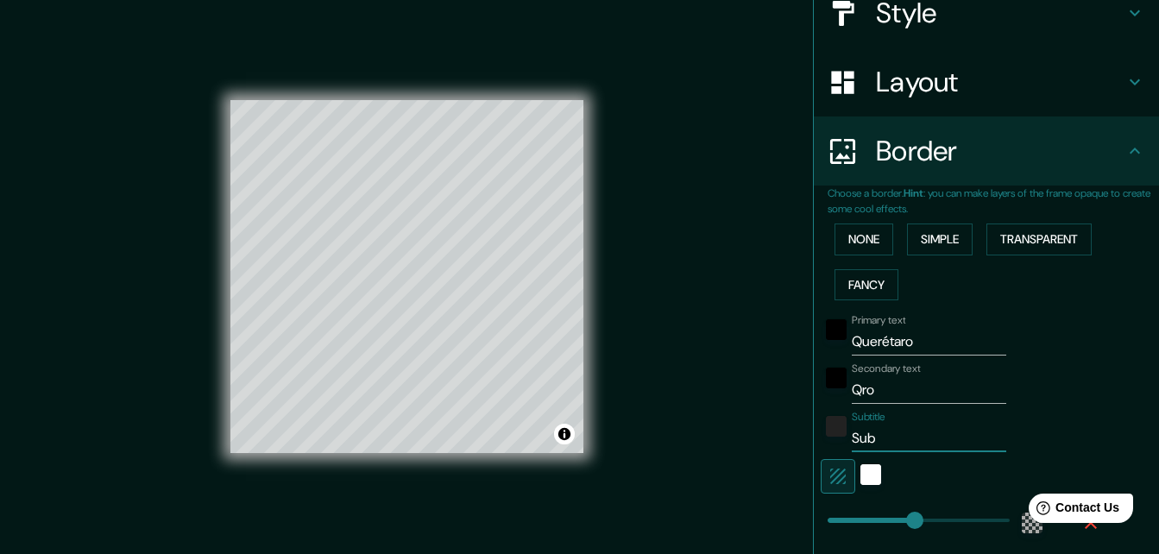
type input "196"
type input "33"
type input "Su"
type input "196"
type input "33"
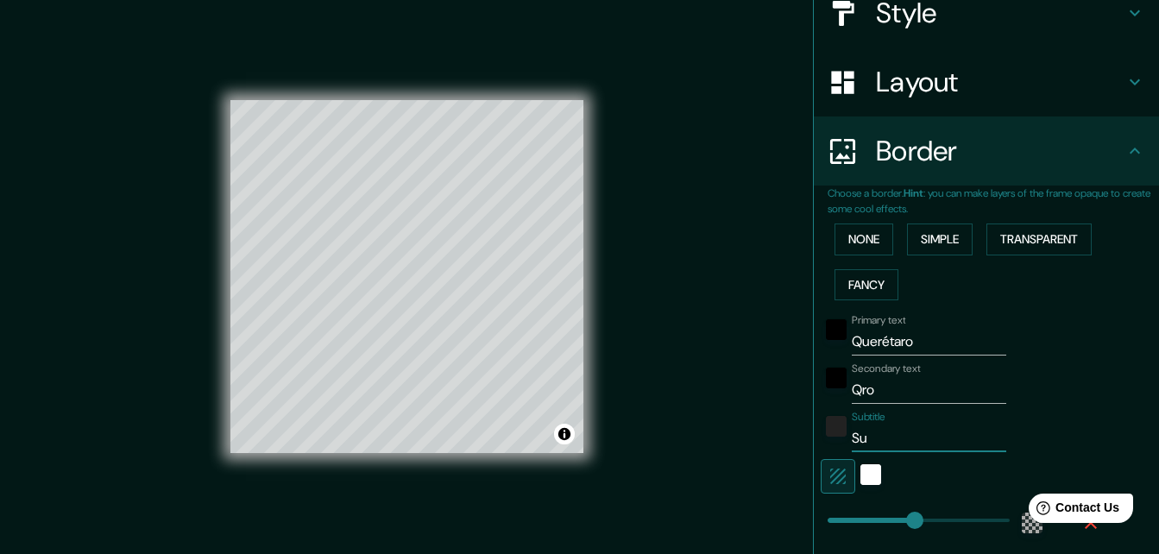
type input "S"
type input "196"
type input "33"
type input "196"
type input "33"
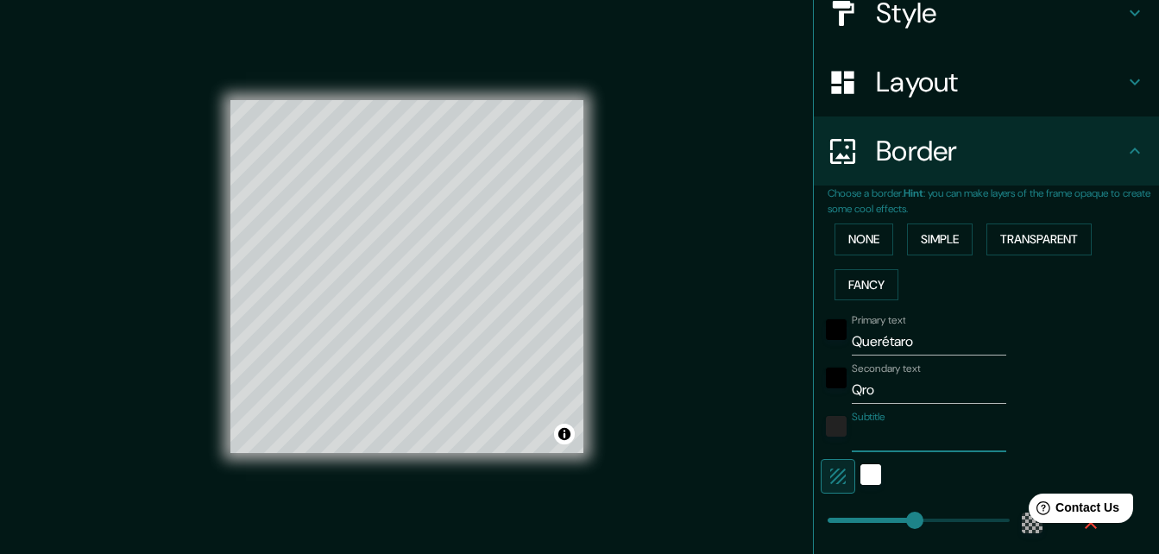
type input "M"
type input "196"
type input "33"
type input "Mé"
type input "196"
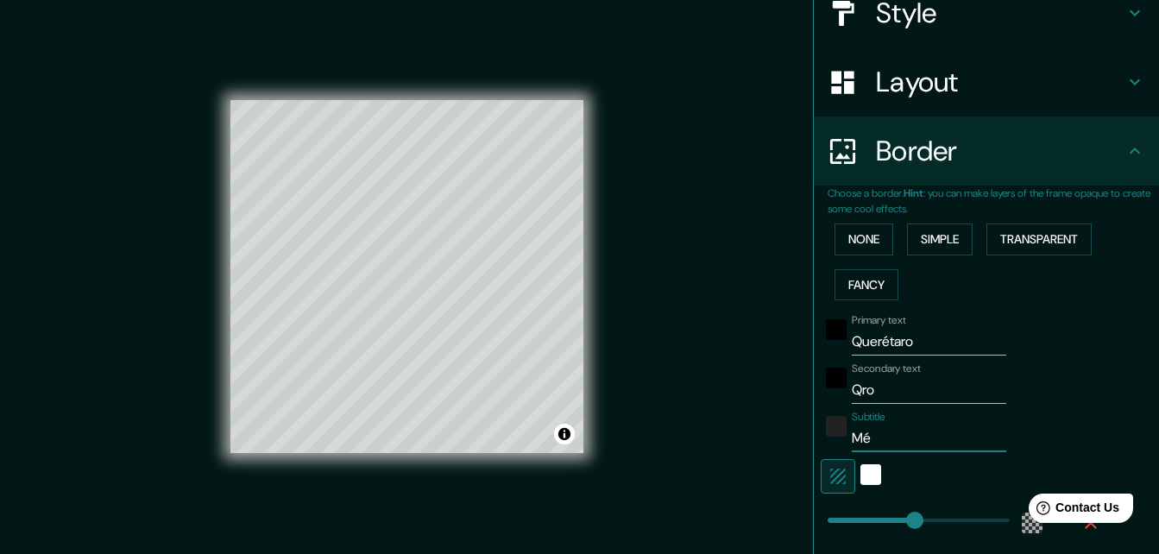
type input "33"
type input "Méx"
type input "196"
type input "33"
type input "Méxi"
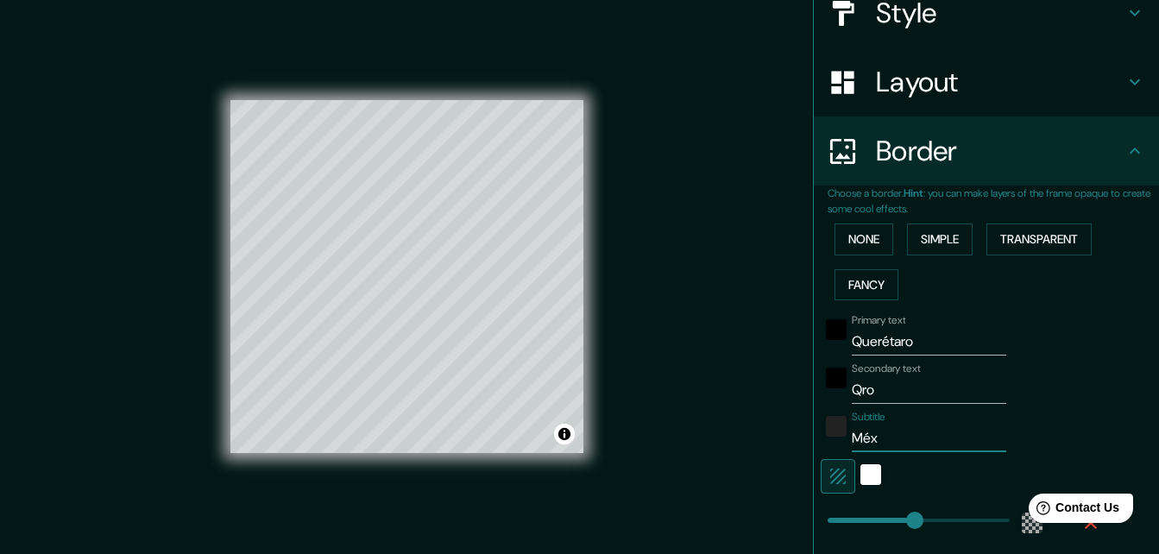
type input "196"
type input "33"
type input "Méxic"
type input "196"
type input "33"
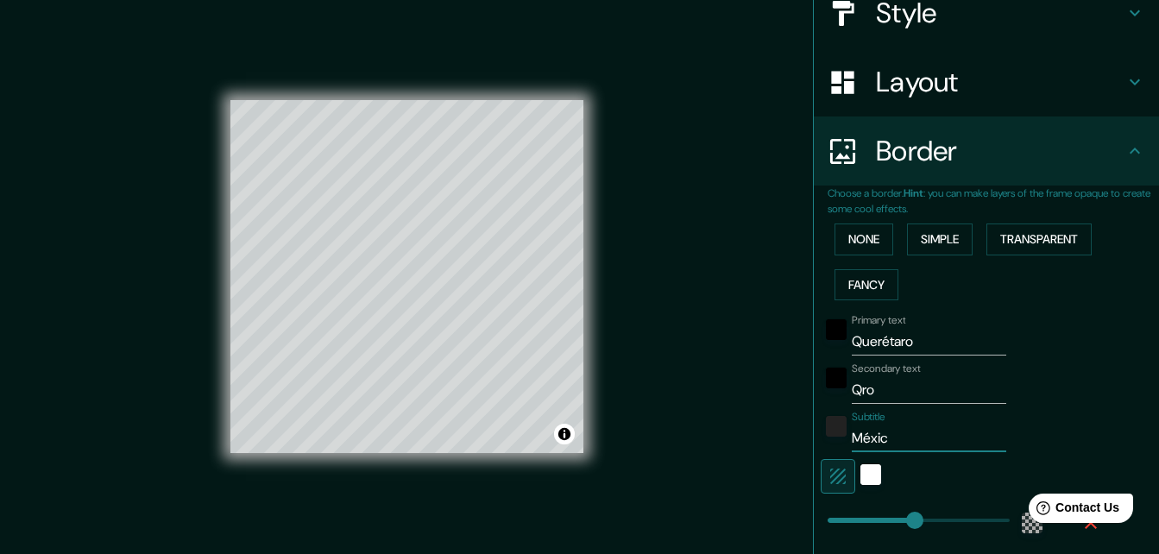
type input "México"
type input "196"
type input "33"
type input "México"
click at [861, 477] on div "white" at bounding box center [871, 474] width 21 height 21
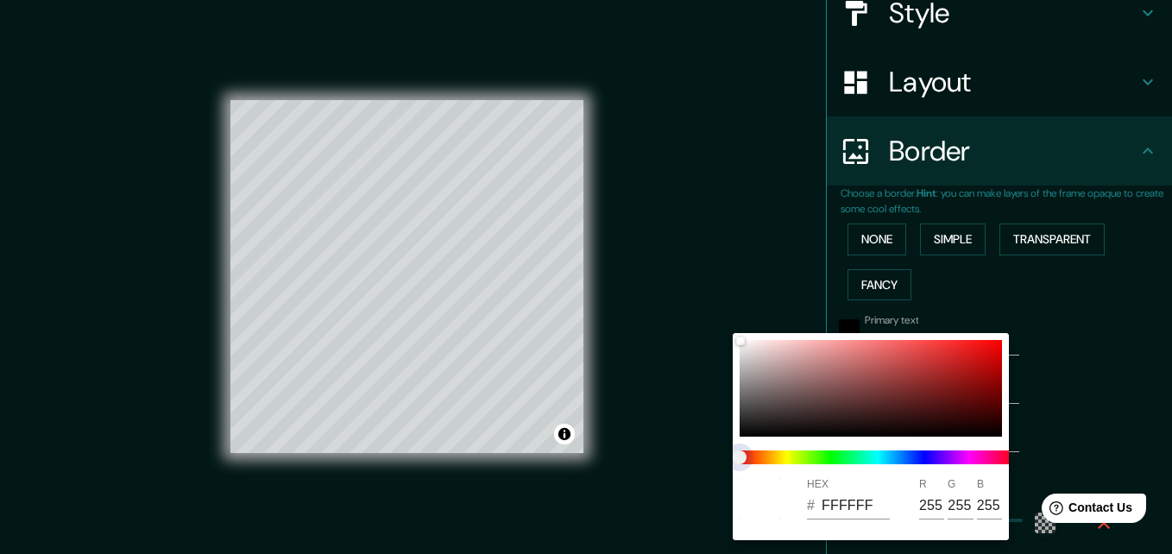
type input "196"
type input "33"
click at [926, 462] on span at bounding box center [878, 458] width 276 height 14
type input "196"
type input "33"
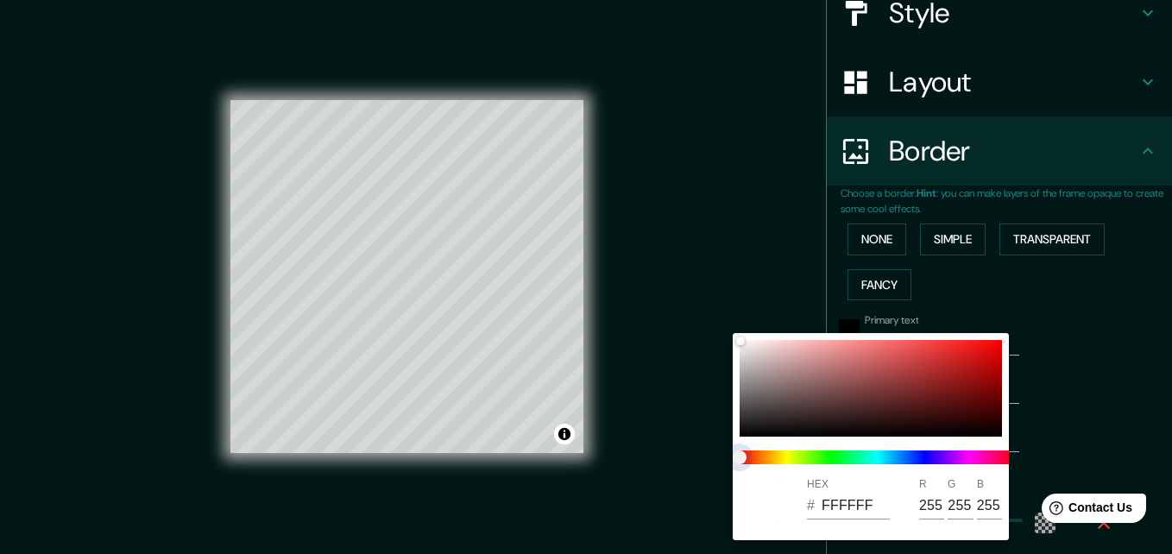
click at [924, 458] on span at bounding box center [878, 458] width 276 height 14
type input "196"
type input "33"
click at [912, 456] on span at bounding box center [878, 458] width 276 height 14
click at [1038, 448] on div at bounding box center [586, 277] width 1172 height 554
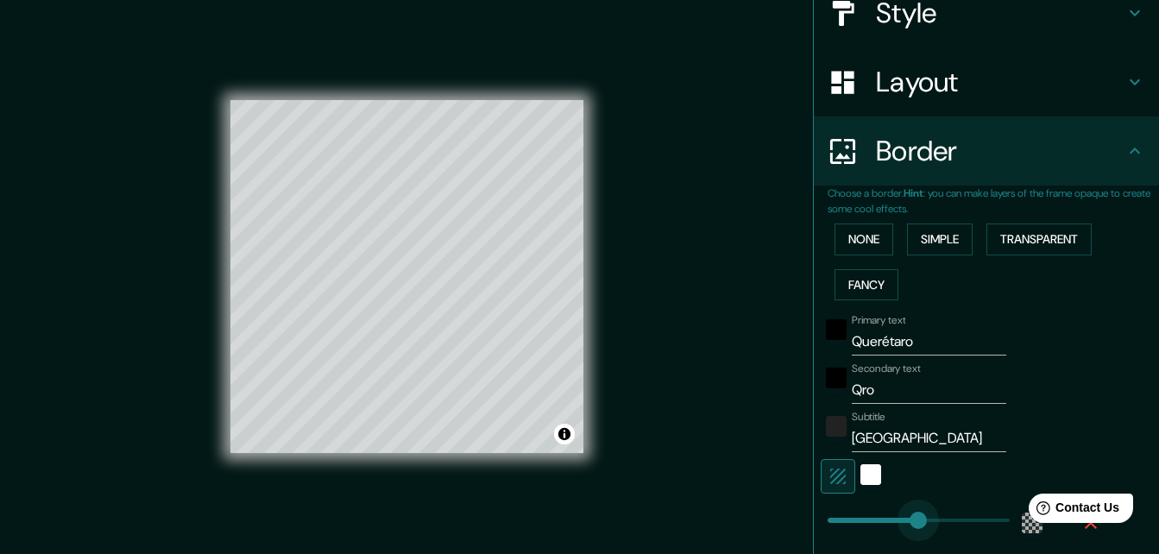
type input "200"
drag, startPoint x: 908, startPoint y: 525, endPoint x: 904, endPoint y: 536, distance: 12.0
type input "33"
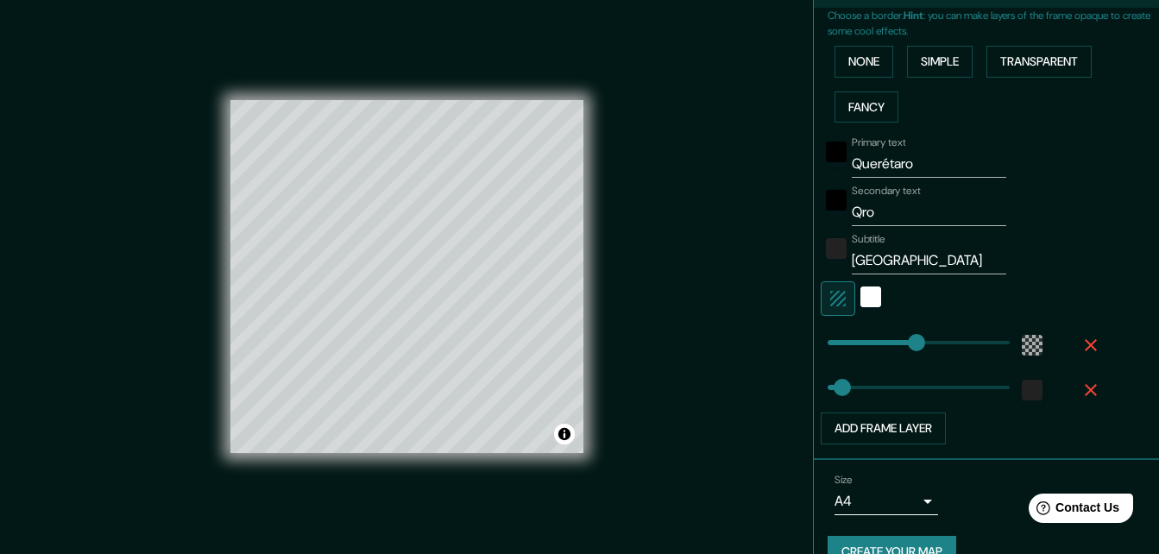
scroll to position [428, 0]
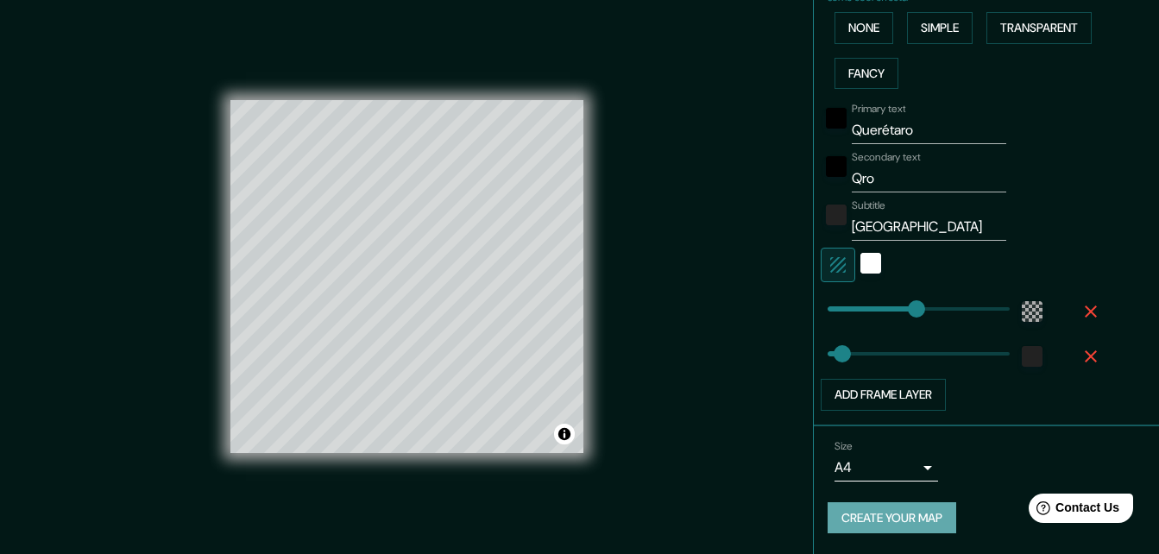
click at [912, 521] on button "Create your map" at bounding box center [892, 518] width 129 height 32
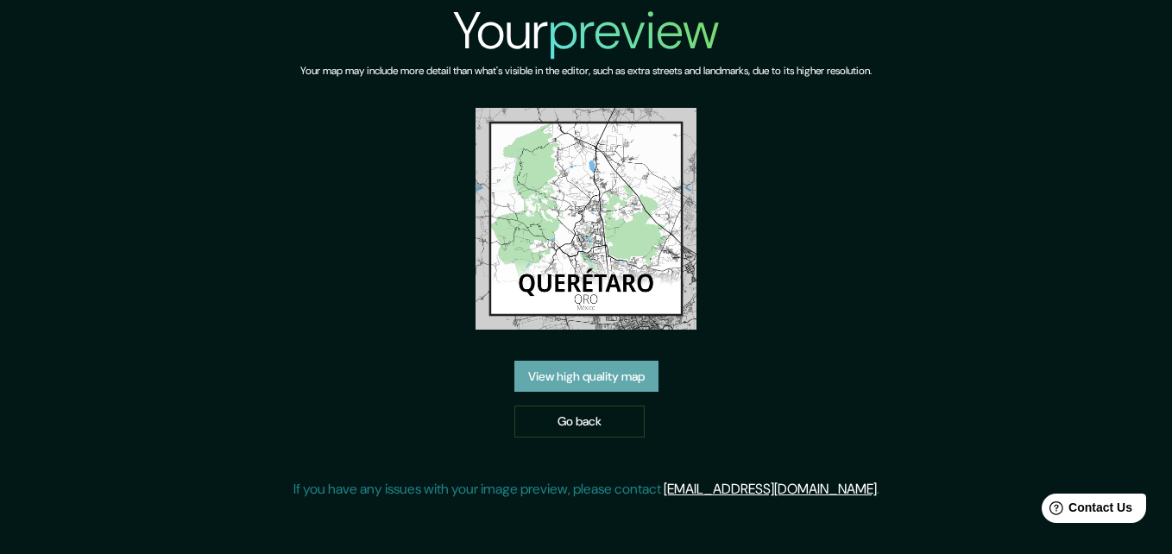
click at [575, 377] on link "View high quality map" at bounding box center [586, 377] width 144 height 32
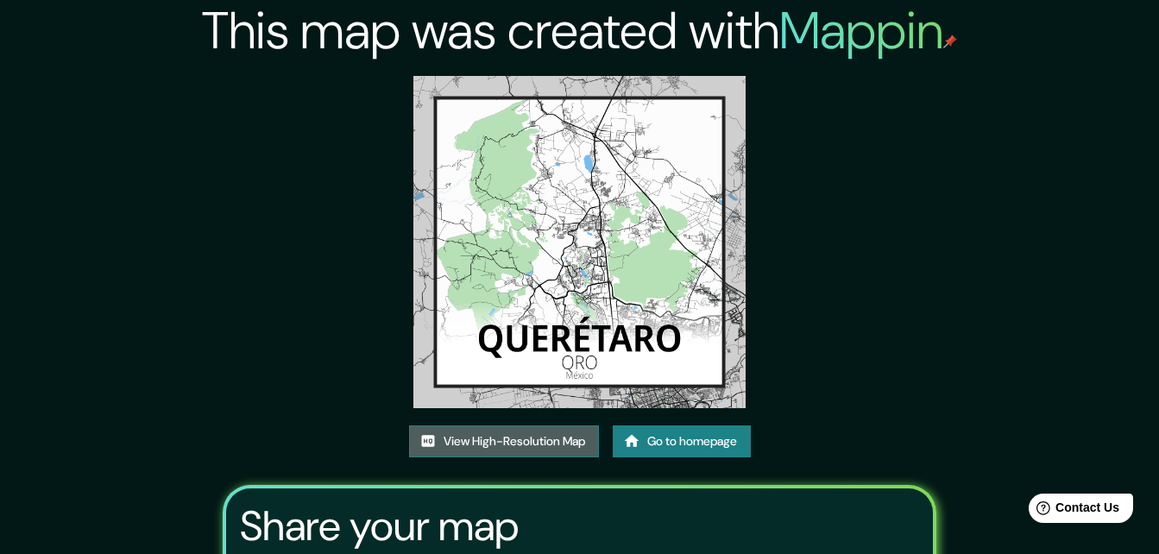
click at [559, 439] on link "View High-Resolution Map" at bounding box center [504, 442] width 190 height 32
